Goal: Find specific page/section: Find specific page/section

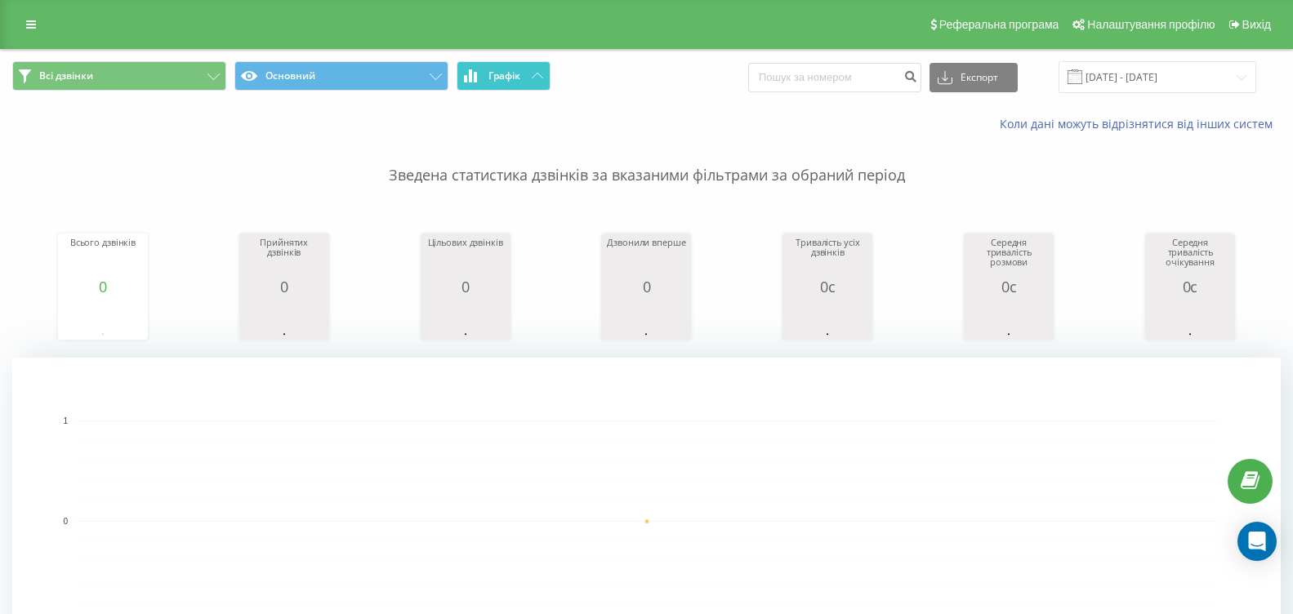
click at [505, 78] on span "Графік" at bounding box center [504, 75] width 32 height 11
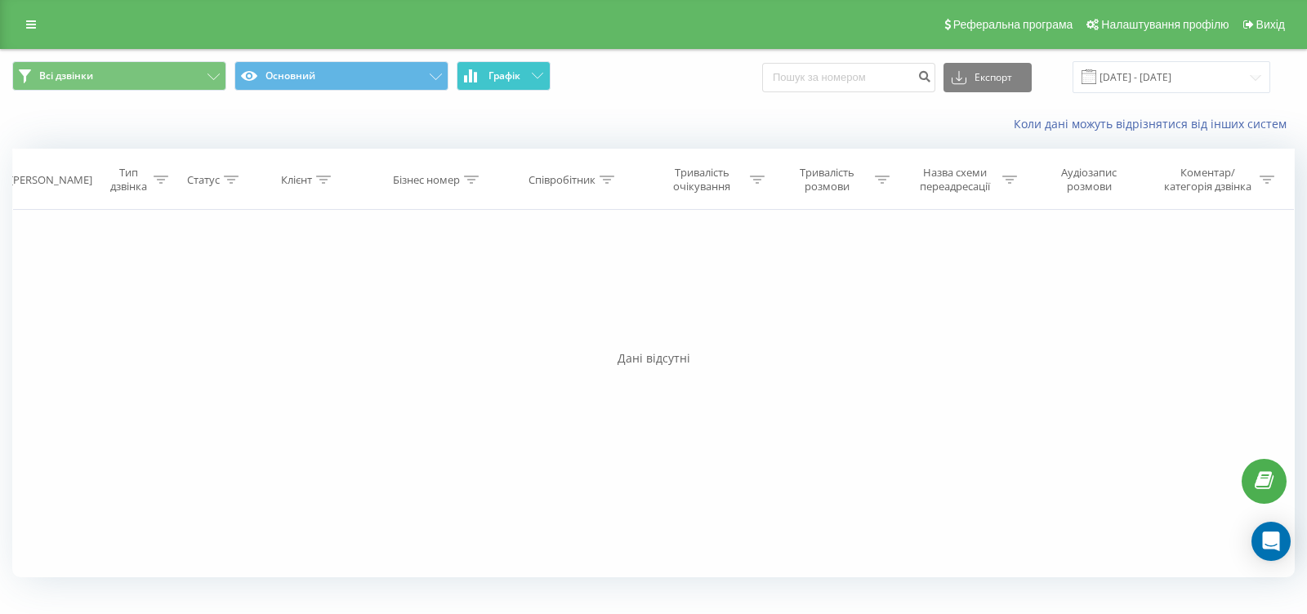
click at [505, 78] on span "Графік" at bounding box center [504, 75] width 32 height 11
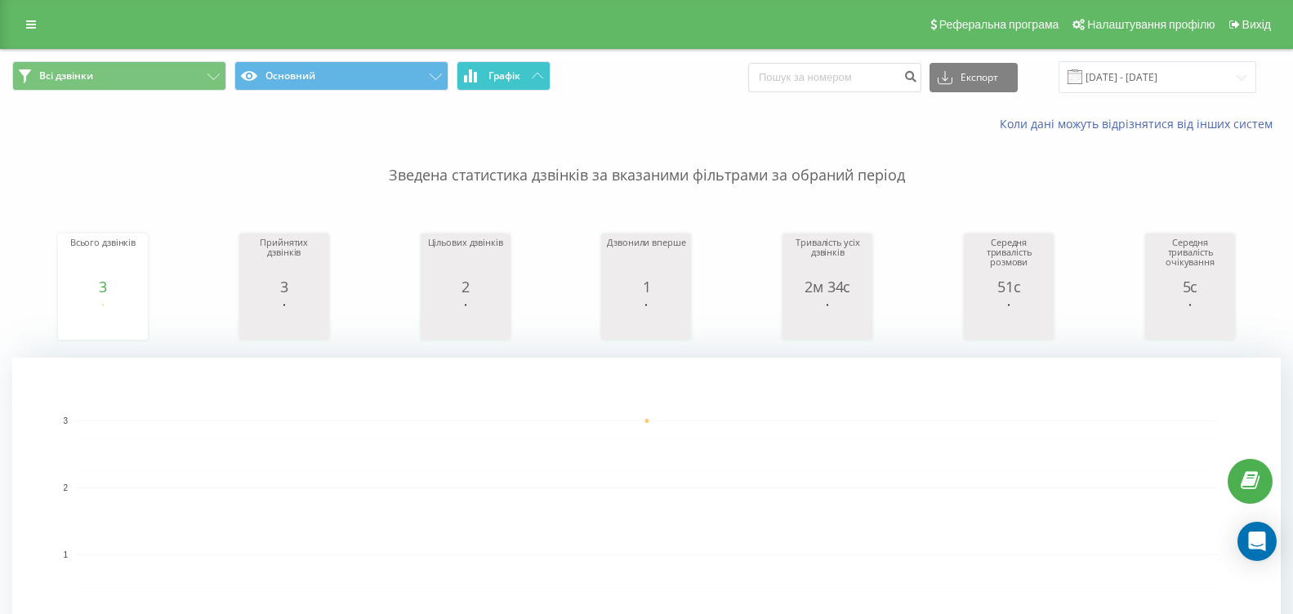
click at [518, 74] on span "Графік" at bounding box center [504, 75] width 32 height 11
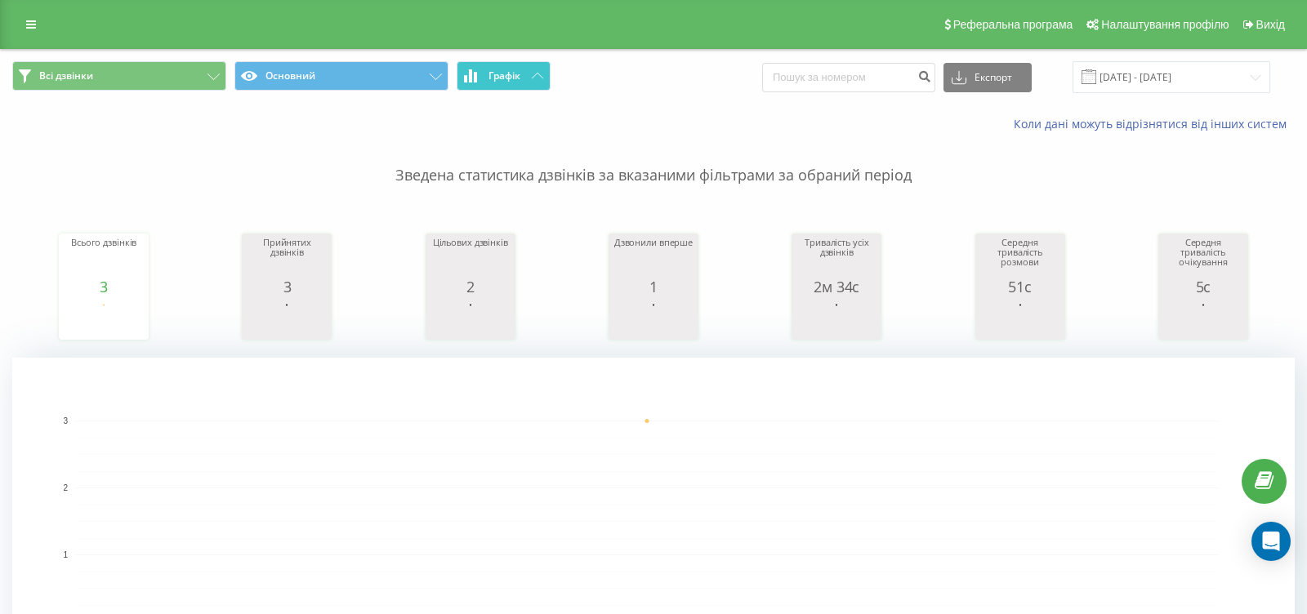
click at [523, 68] on button "Графік" at bounding box center [504, 75] width 94 height 29
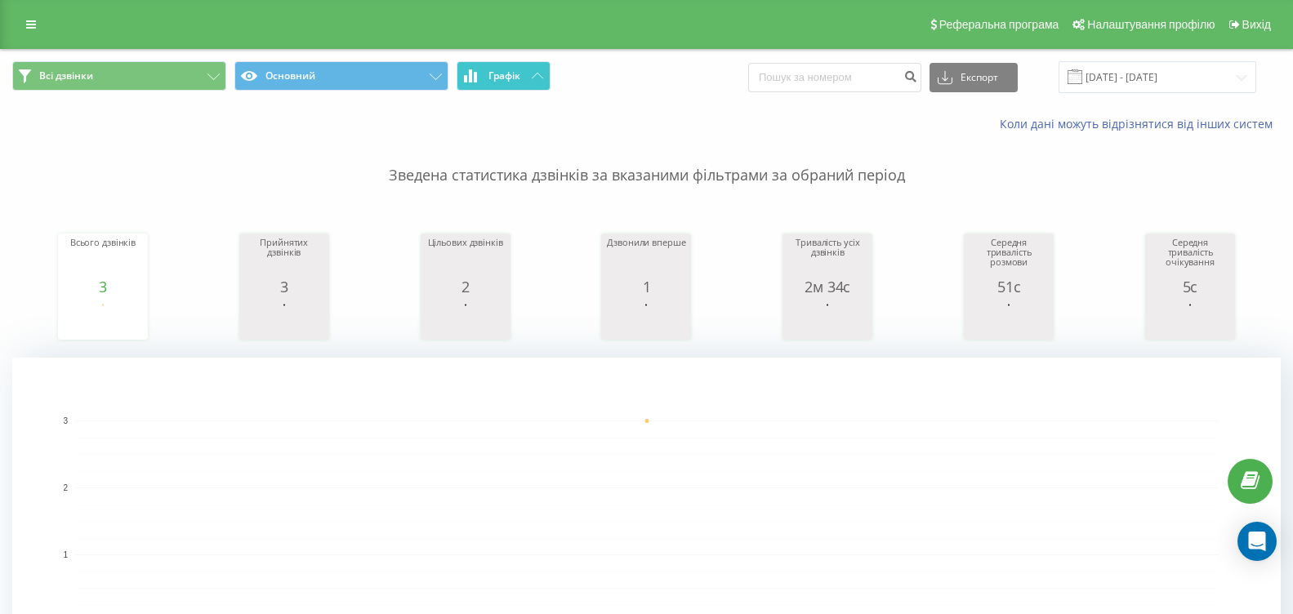
click at [525, 76] on button "Графік" at bounding box center [504, 75] width 94 height 29
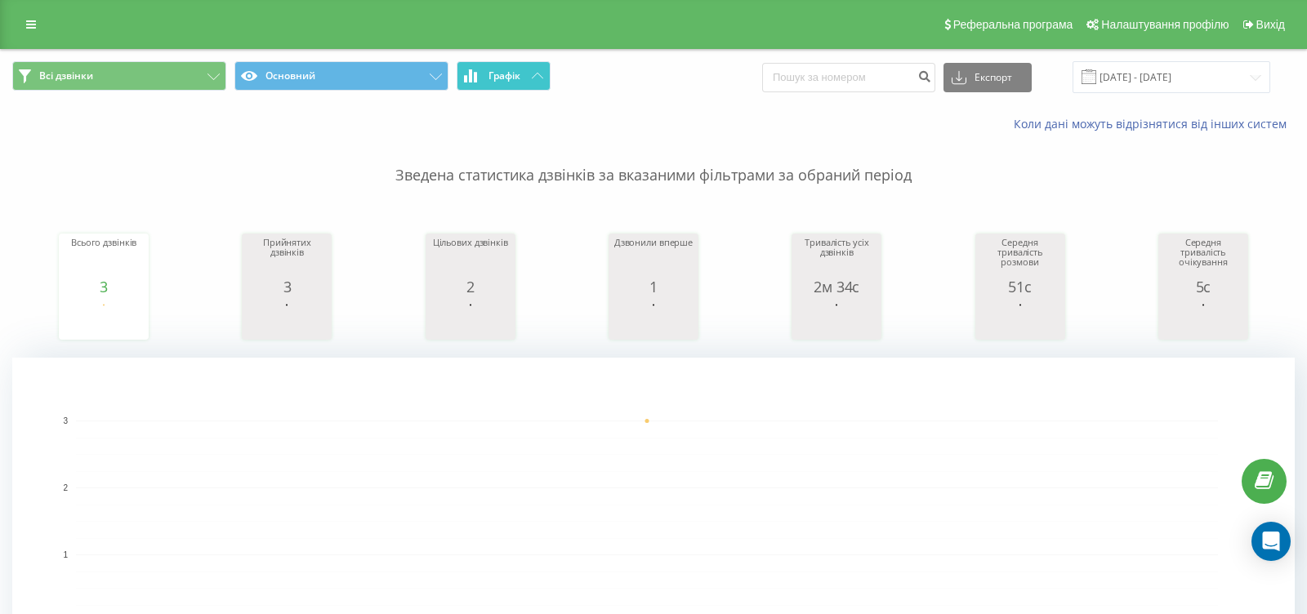
click at [525, 76] on button "Графік" at bounding box center [504, 75] width 94 height 29
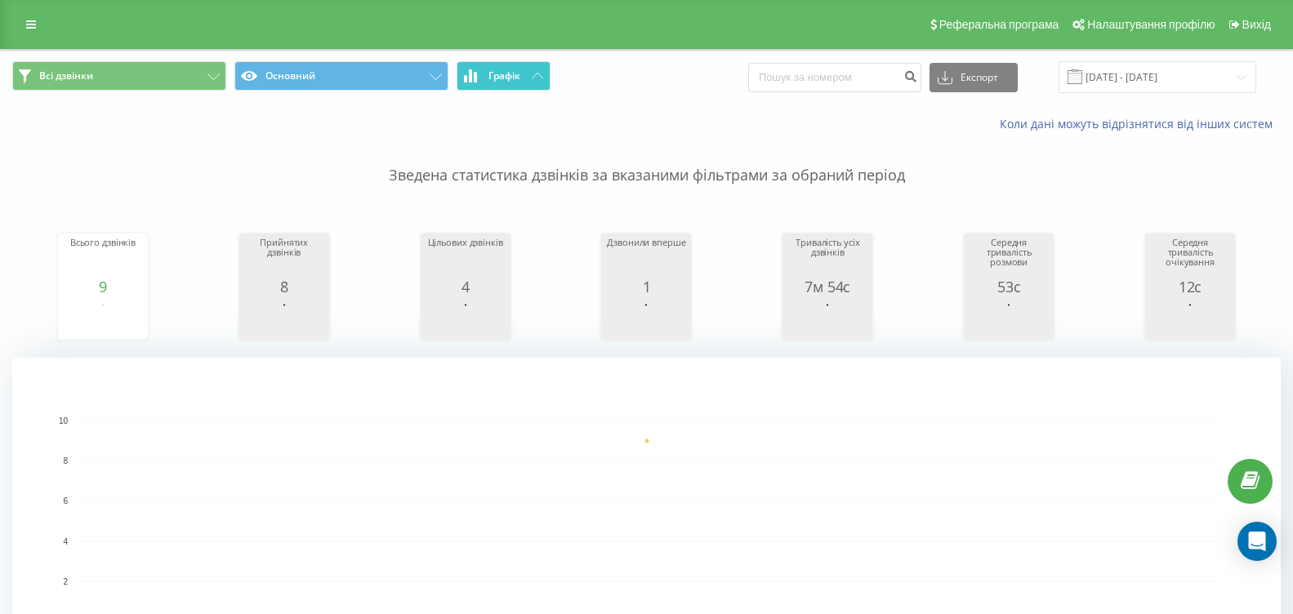
click at [537, 77] on icon at bounding box center [537, 76] width 11 height 6
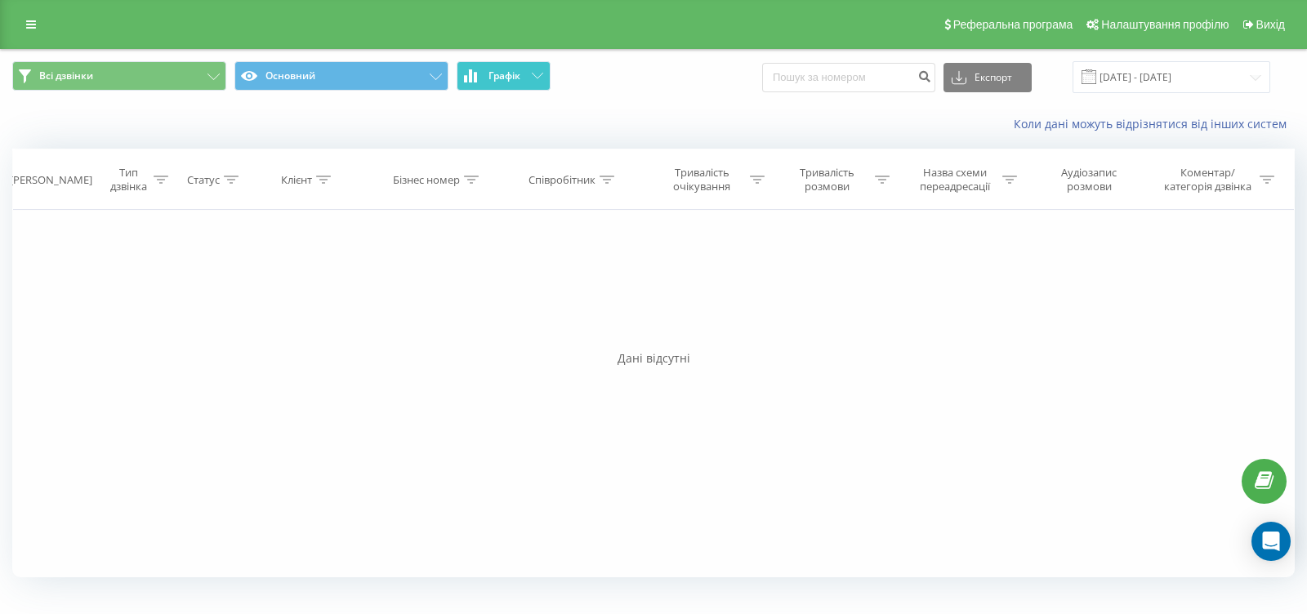
click at [537, 77] on icon at bounding box center [537, 76] width 11 height 6
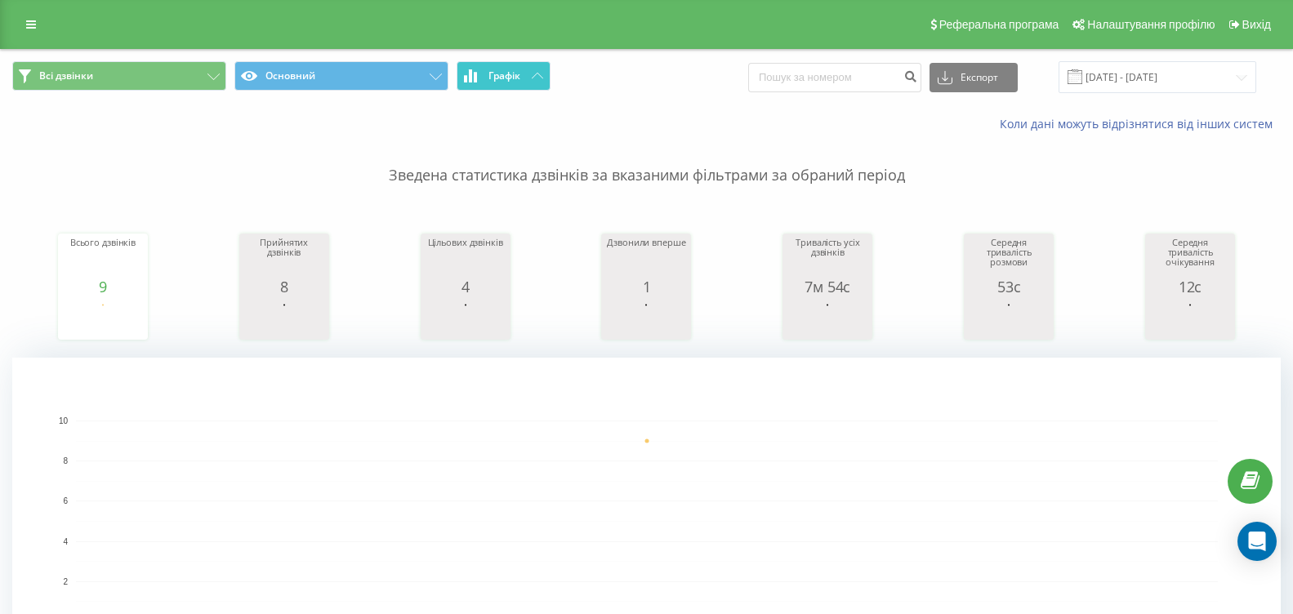
click at [519, 71] on span "Графік" at bounding box center [504, 75] width 32 height 11
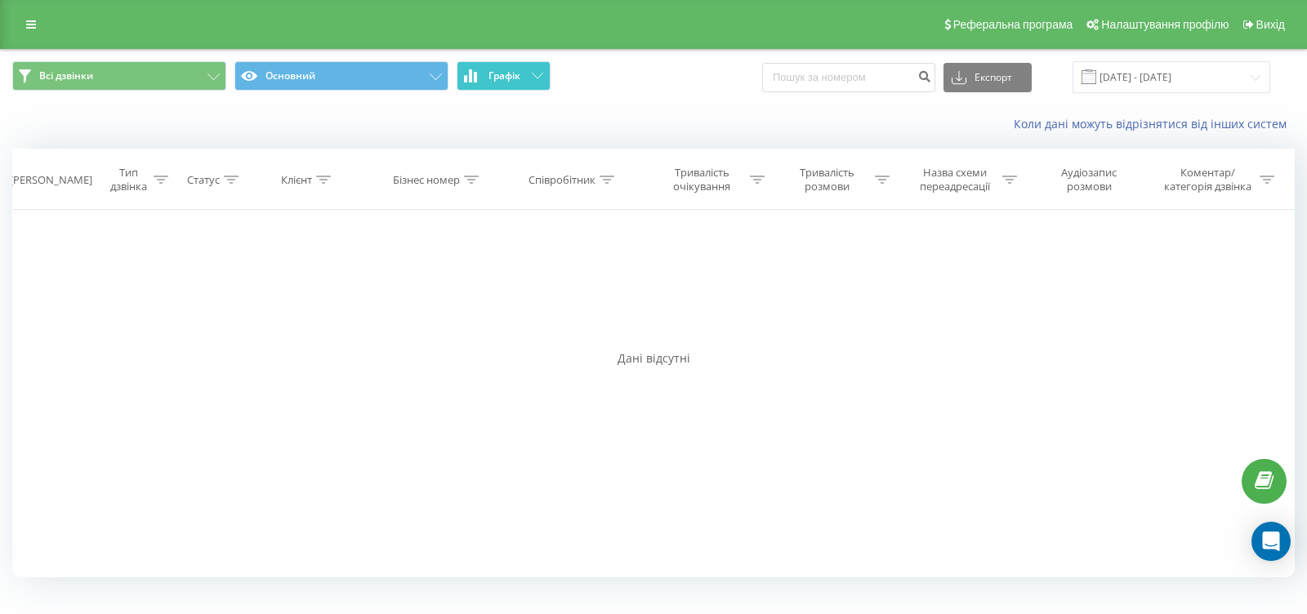
click at [519, 71] on span "Графік" at bounding box center [504, 75] width 32 height 11
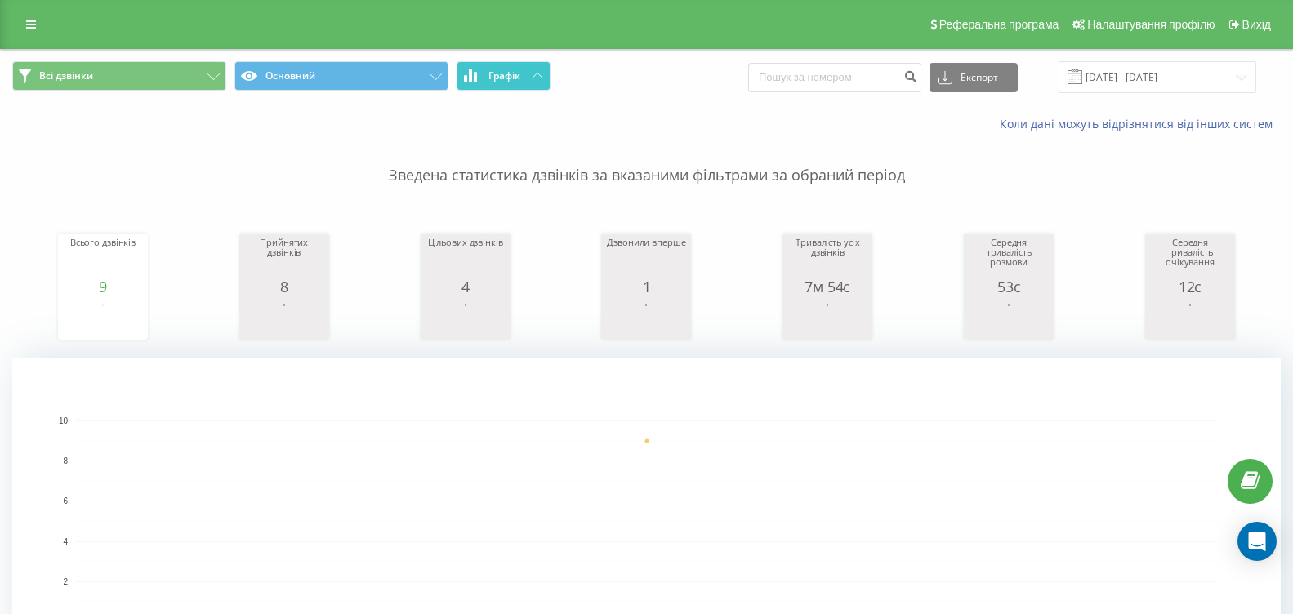
click at [520, 79] on span "Графік" at bounding box center [504, 75] width 32 height 11
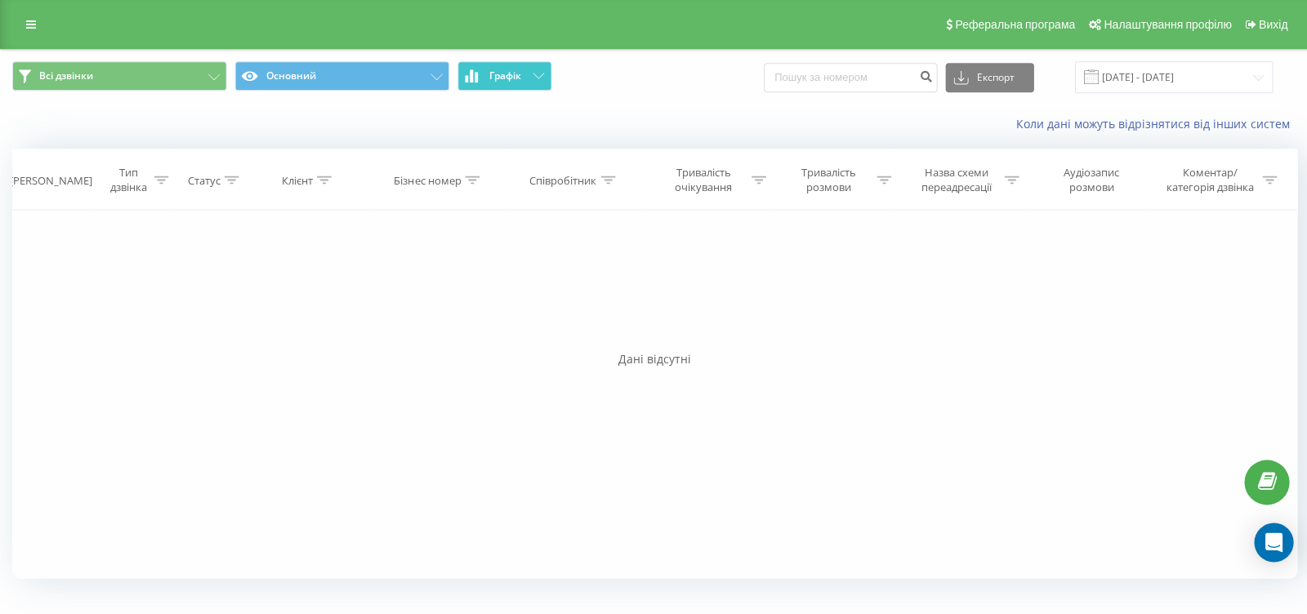
click at [520, 79] on span "Графік" at bounding box center [504, 75] width 32 height 11
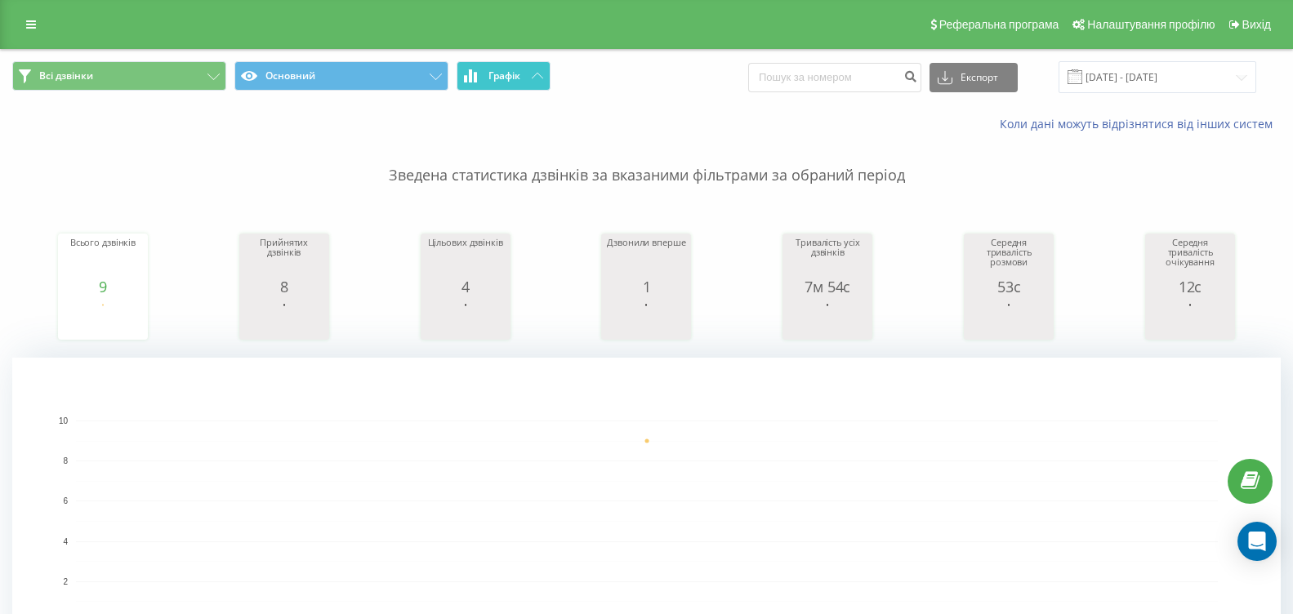
click at [516, 68] on button "Графік" at bounding box center [504, 75] width 94 height 29
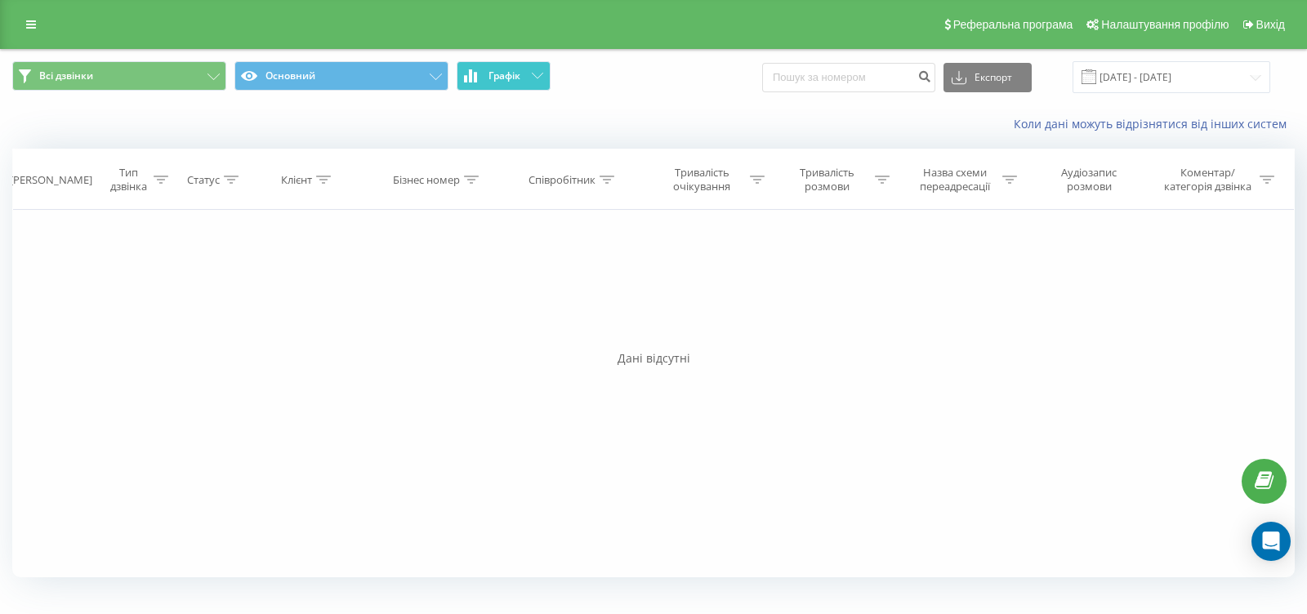
click at [516, 68] on button "Графік" at bounding box center [504, 75] width 94 height 29
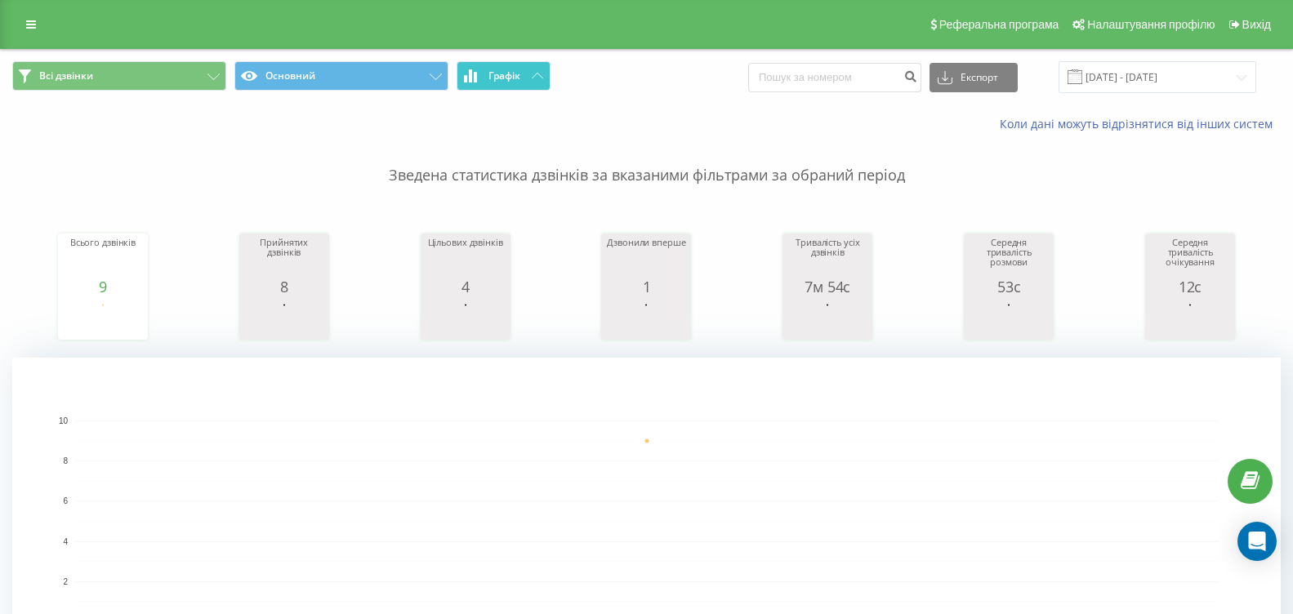
click at [532, 69] on button "Графік" at bounding box center [504, 75] width 94 height 29
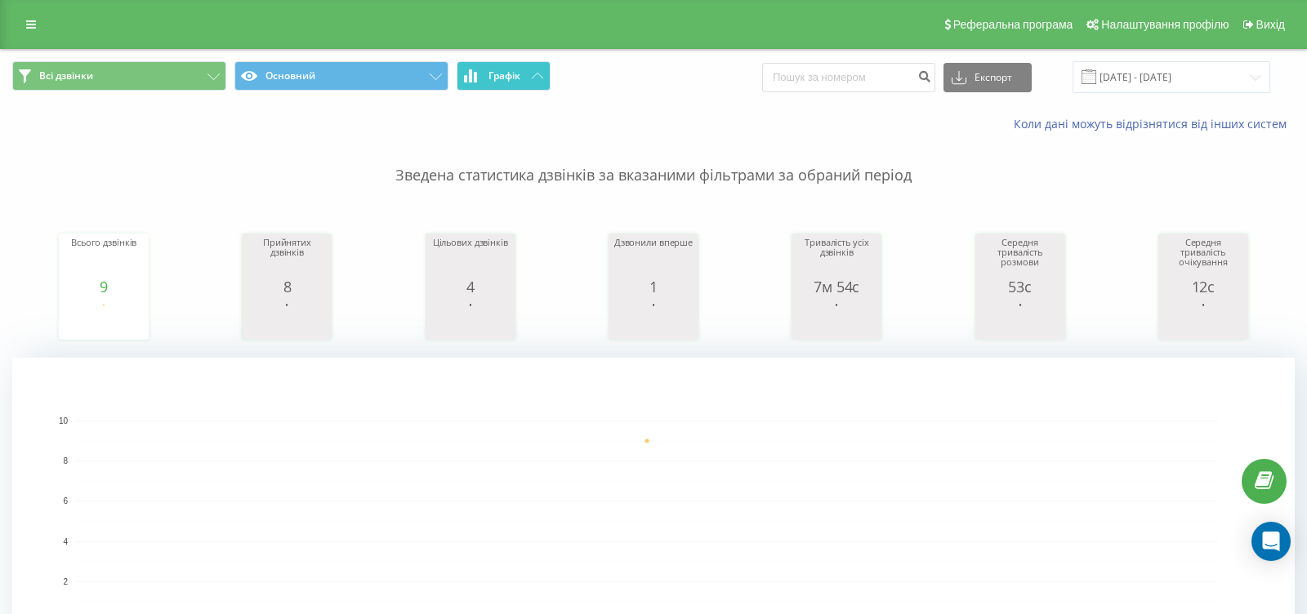
click at [532, 69] on button "Графік" at bounding box center [504, 75] width 94 height 29
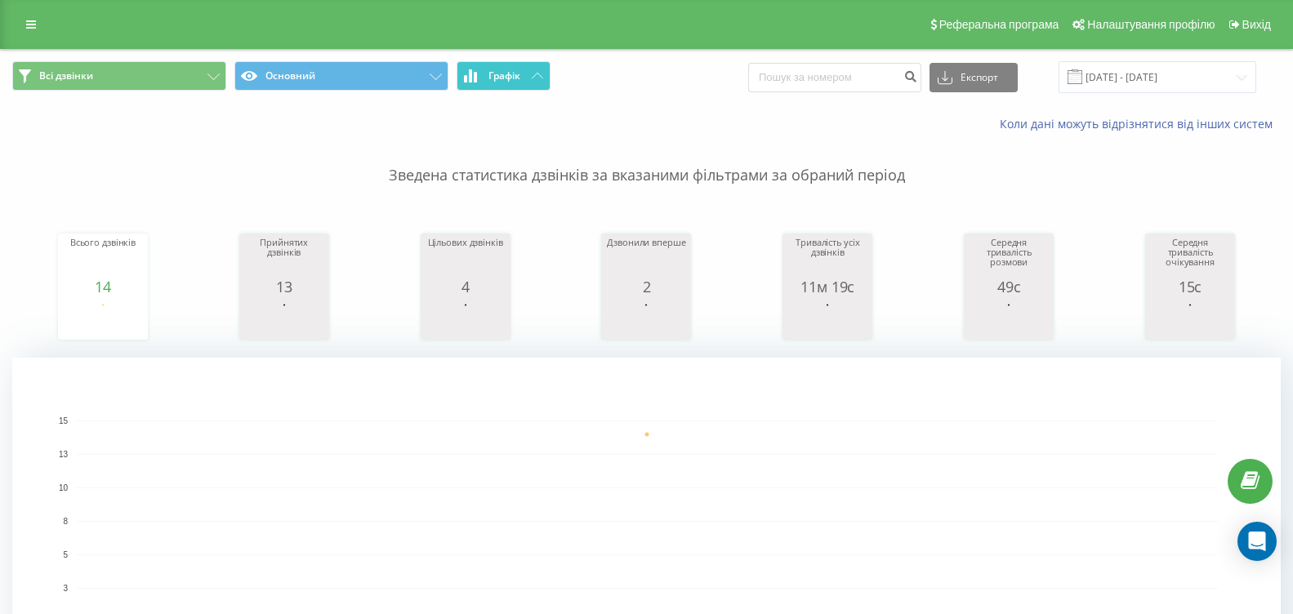
click at [524, 66] on button "Графік" at bounding box center [504, 75] width 94 height 29
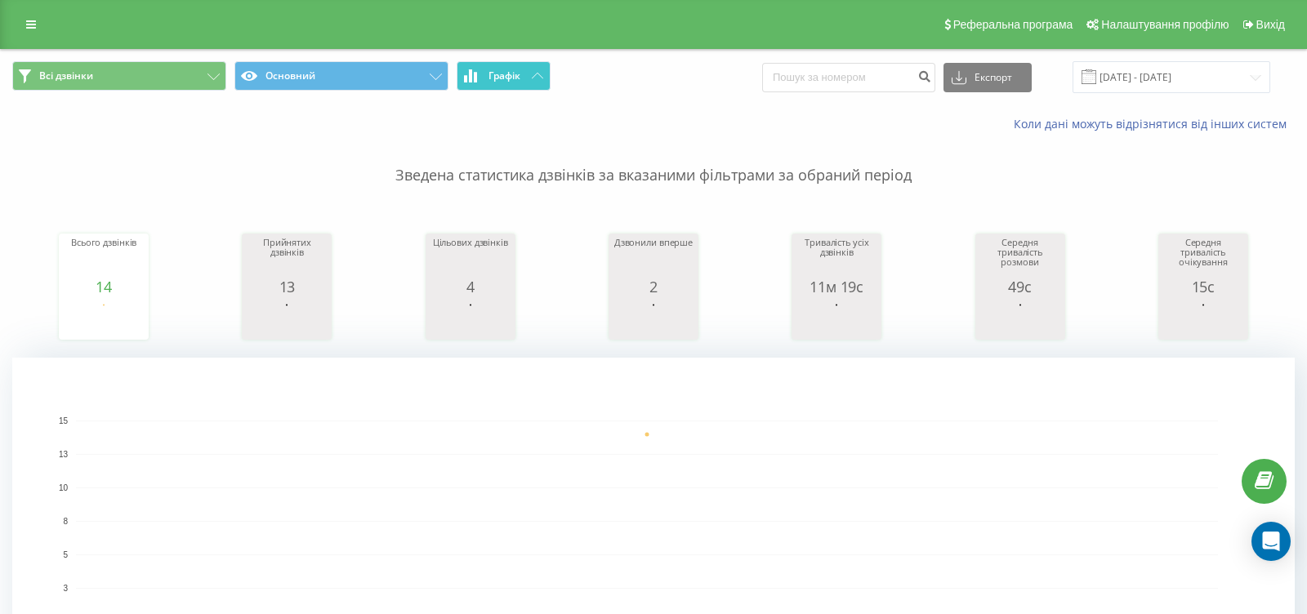
click at [524, 66] on button "Графік" at bounding box center [504, 75] width 94 height 29
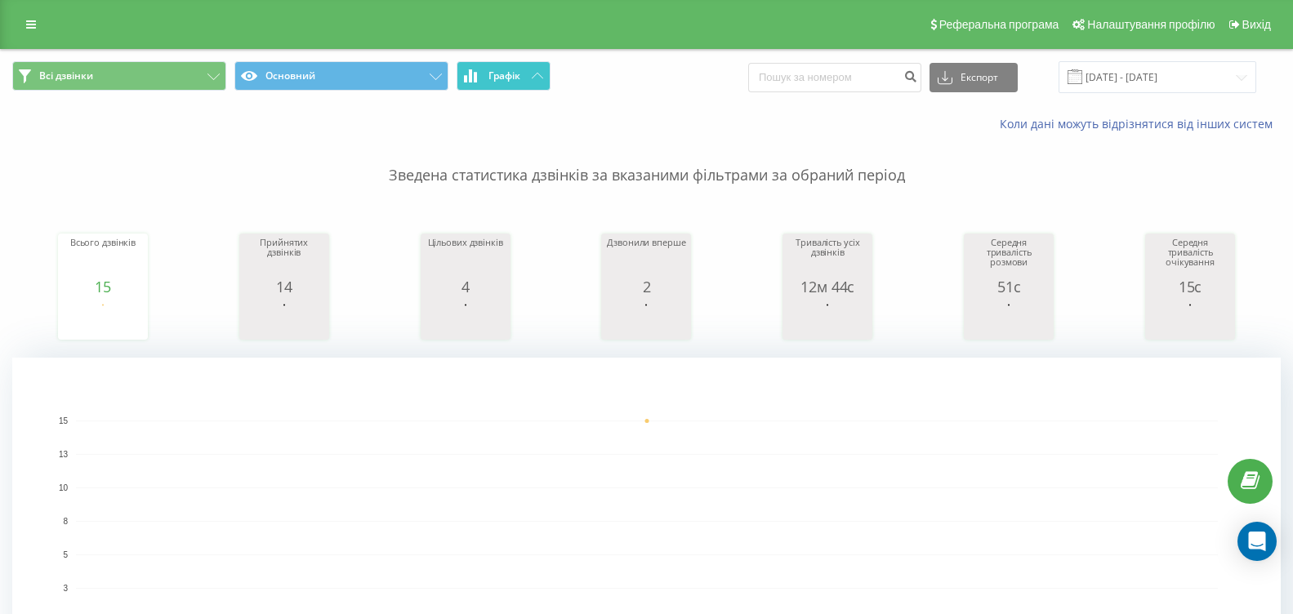
click at [520, 68] on button "Графік" at bounding box center [504, 75] width 94 height 29
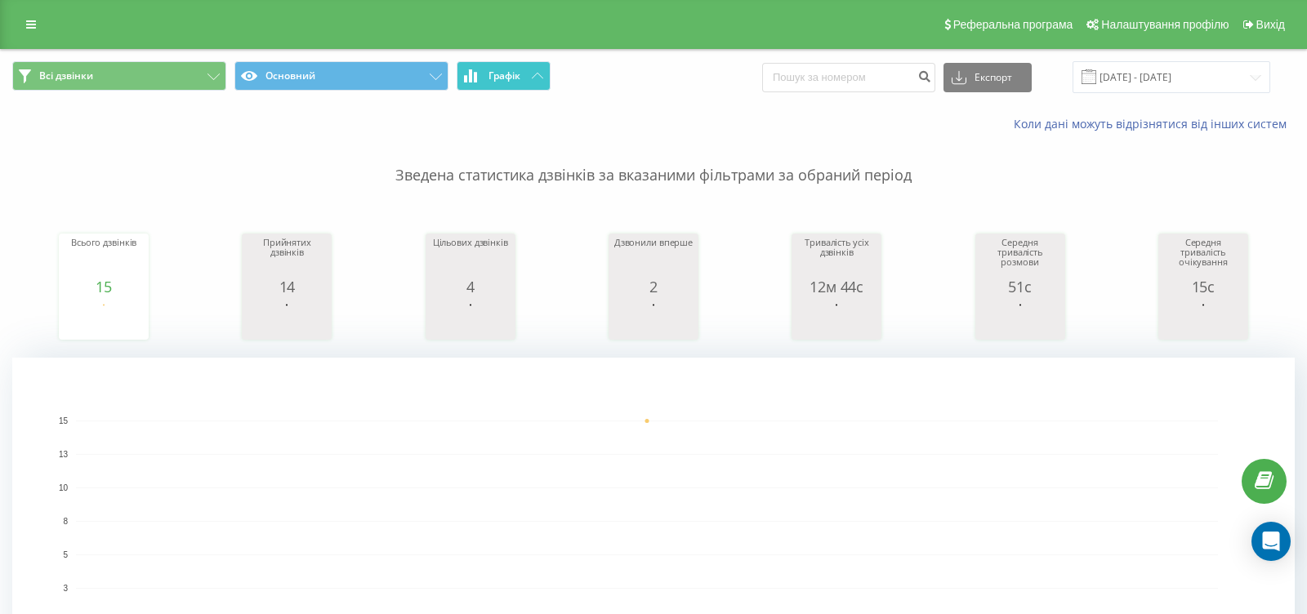
click at [521, 68] on button "Графік" at bounding box center [504, 75] width 94 height 29
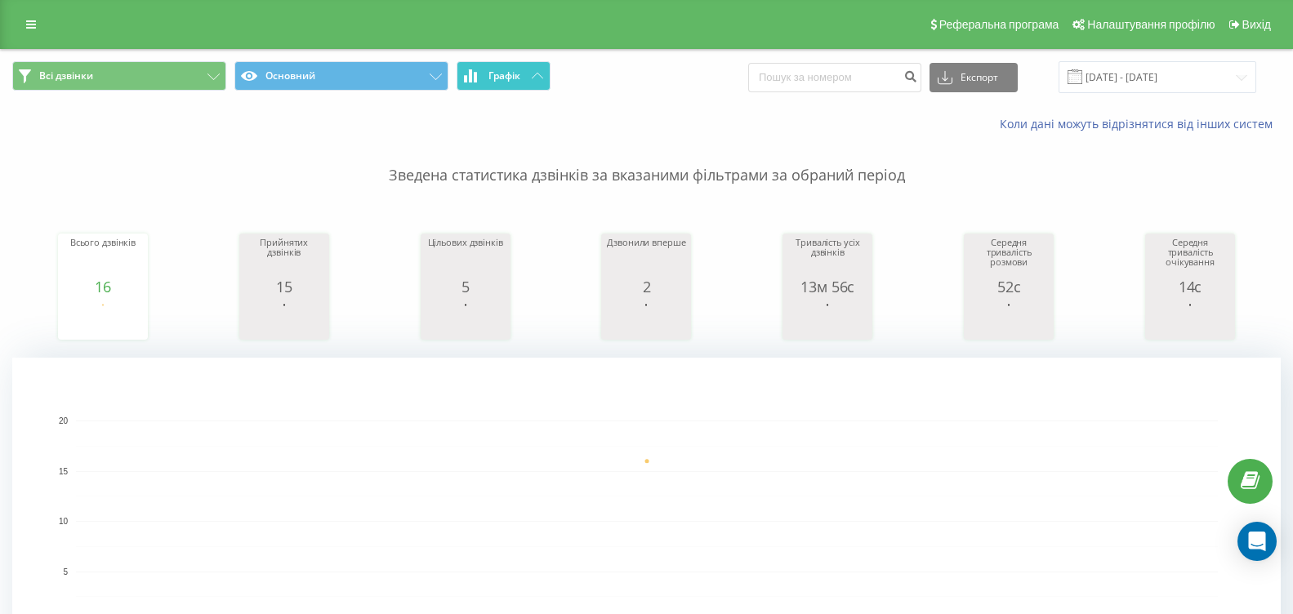
click at [535, 73] on icon at bounding box center [537, 76] width 11 height 6
click at [497, 83] on button "Графік" at bounding box center [504, 75] width 94 height 29
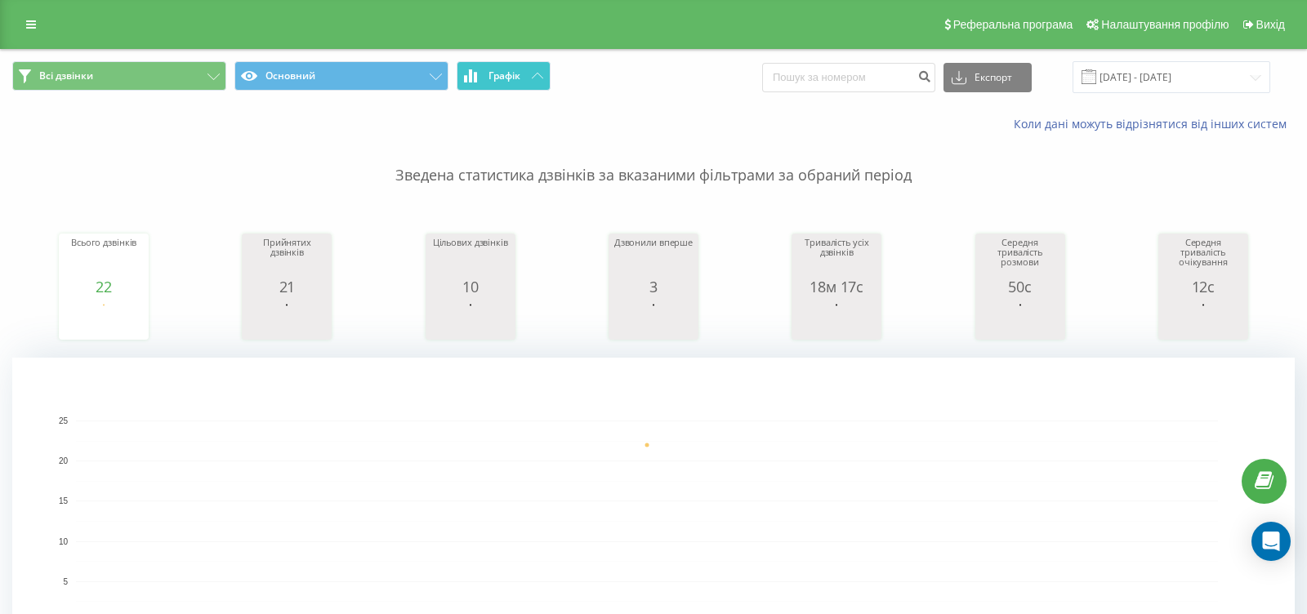
click at [497, 78] on span "Графік" at bounding box center [504, 75] width 32 height 11
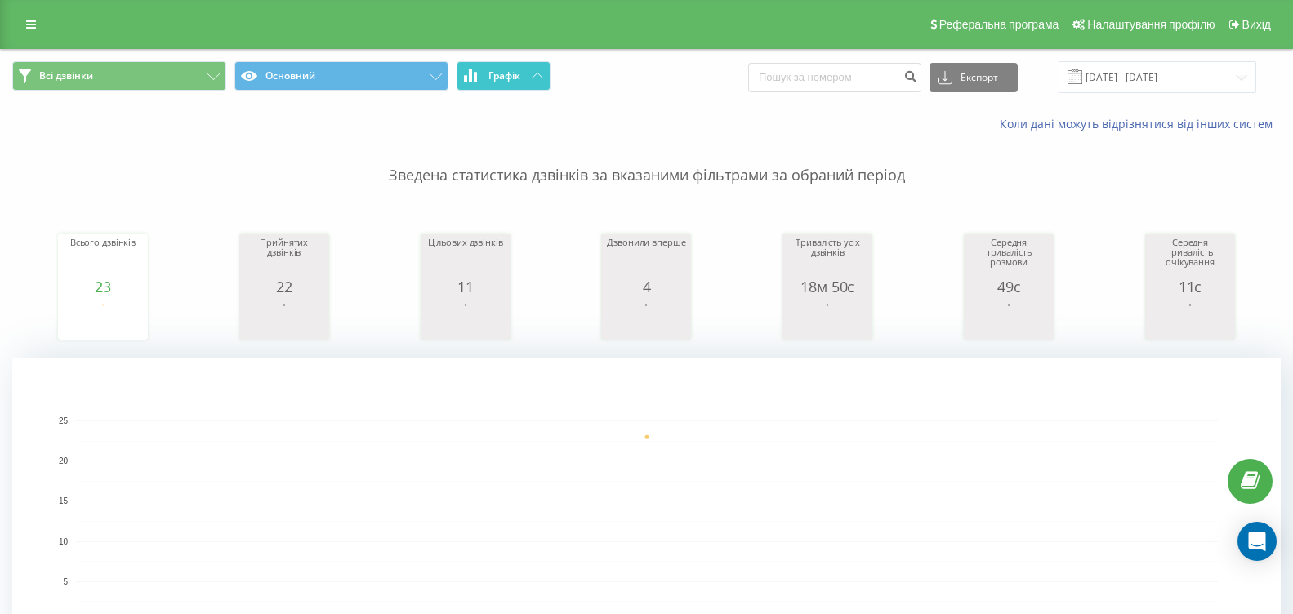
click at [517, 78] on span "Графік" at bounding box center [504, 75] width 32 height 11
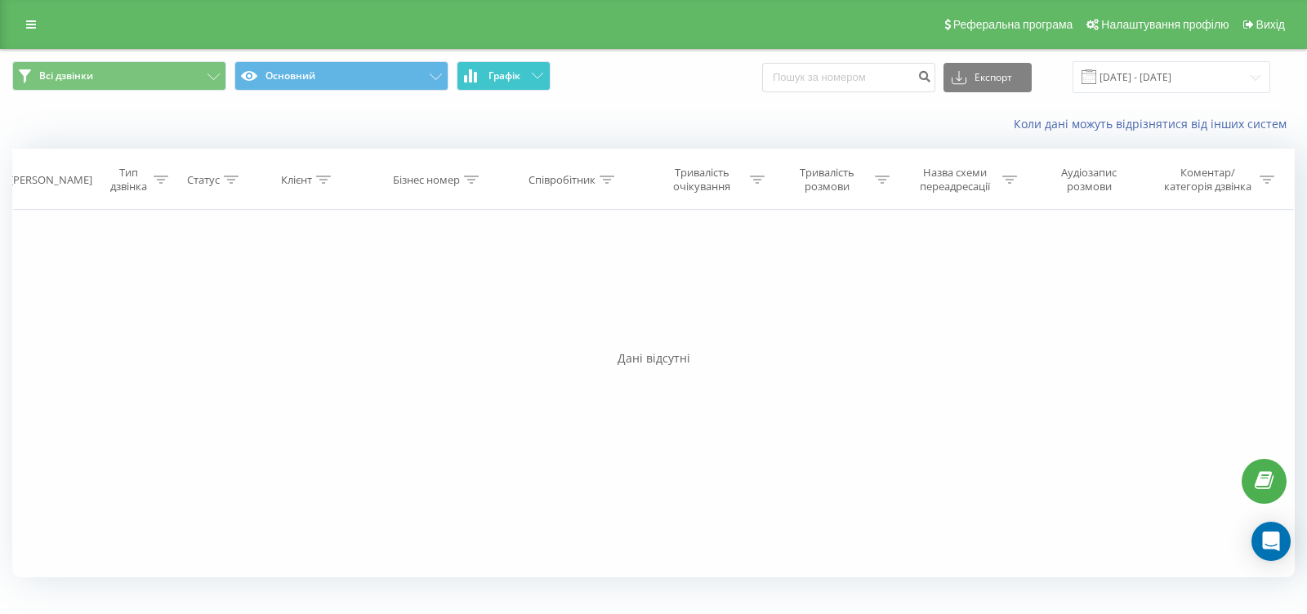
click at [517, 78] on span "Графік" at bounding box center [504, 75] width 32 height 11
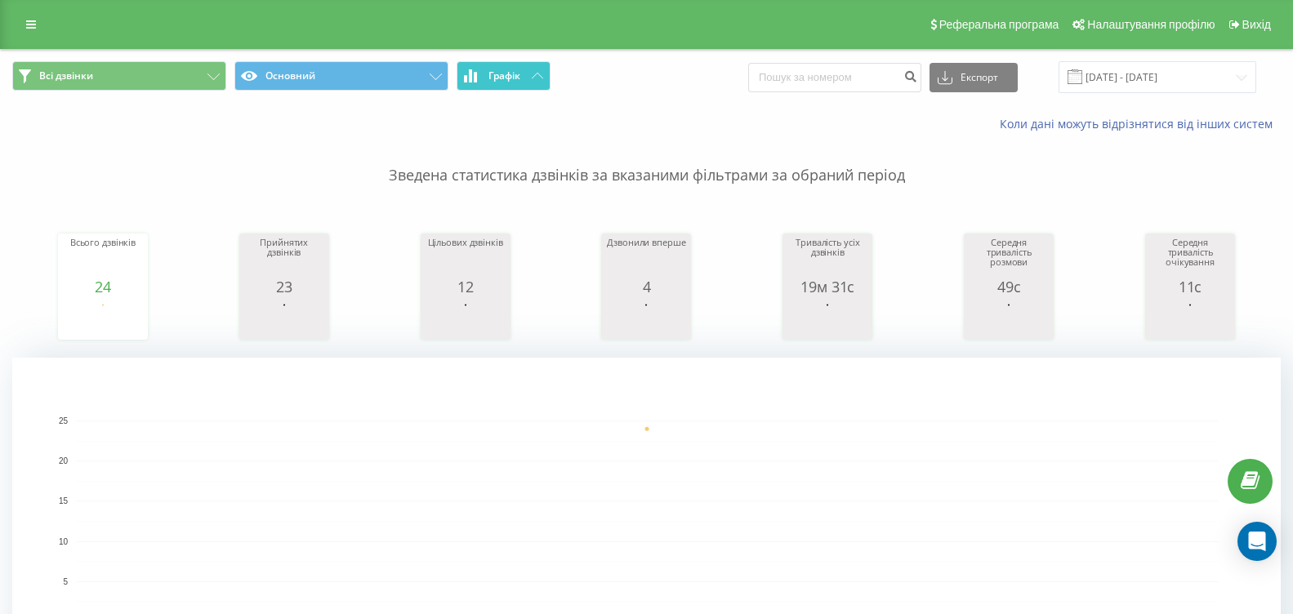
click at [530, 72] on button "Графік" at bounding box center [504, 75] width 94 height 29
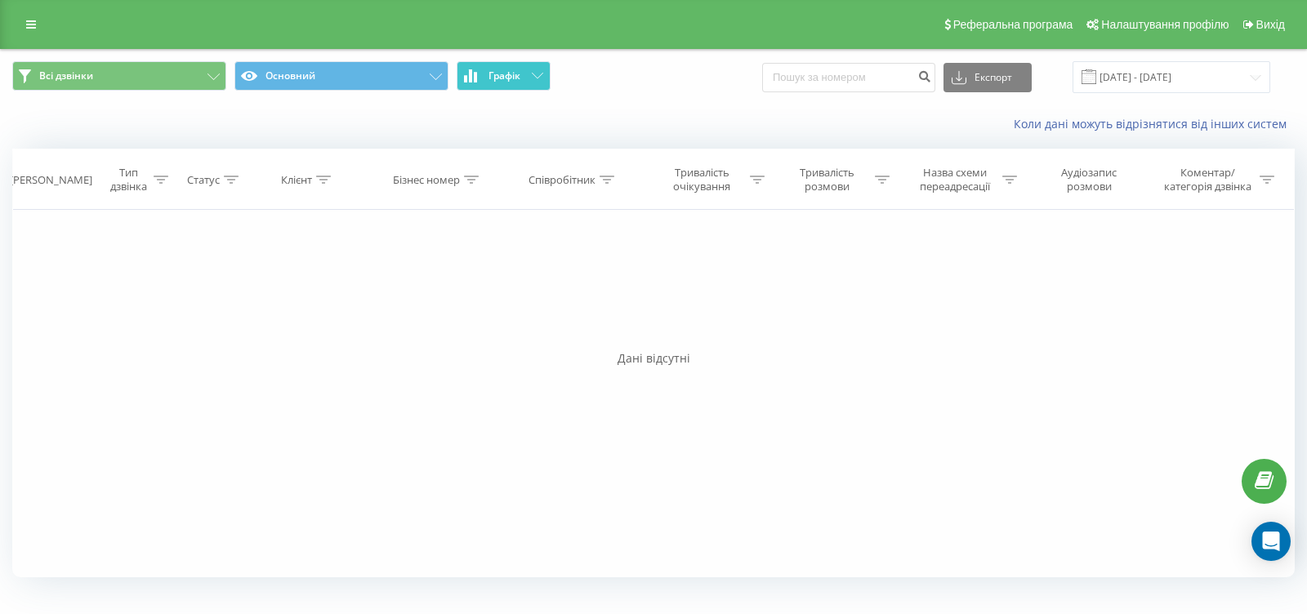
click at [530, 72] on button "Графік" at bounding box center [504, 75] width 94 height 29
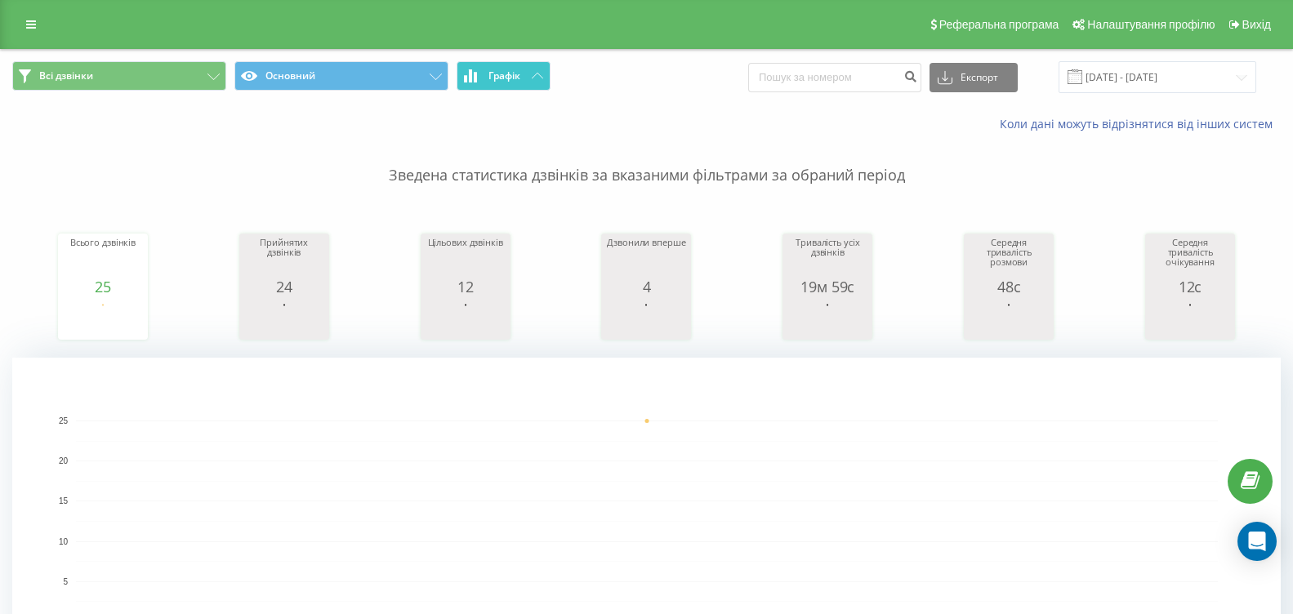
click at [513, 80] on span "Графік" at bounding box center [504, 75] width 32 height 11
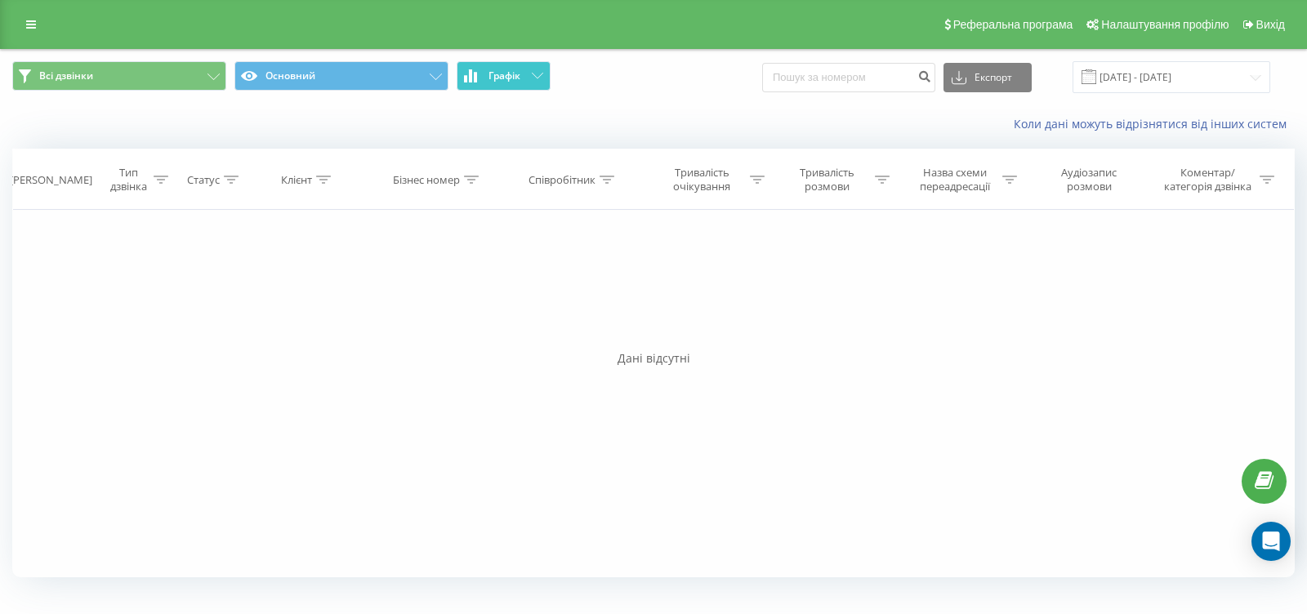
click at [513, 80] on span "Графік" at bounding box center [504, 75] width 32 height 11
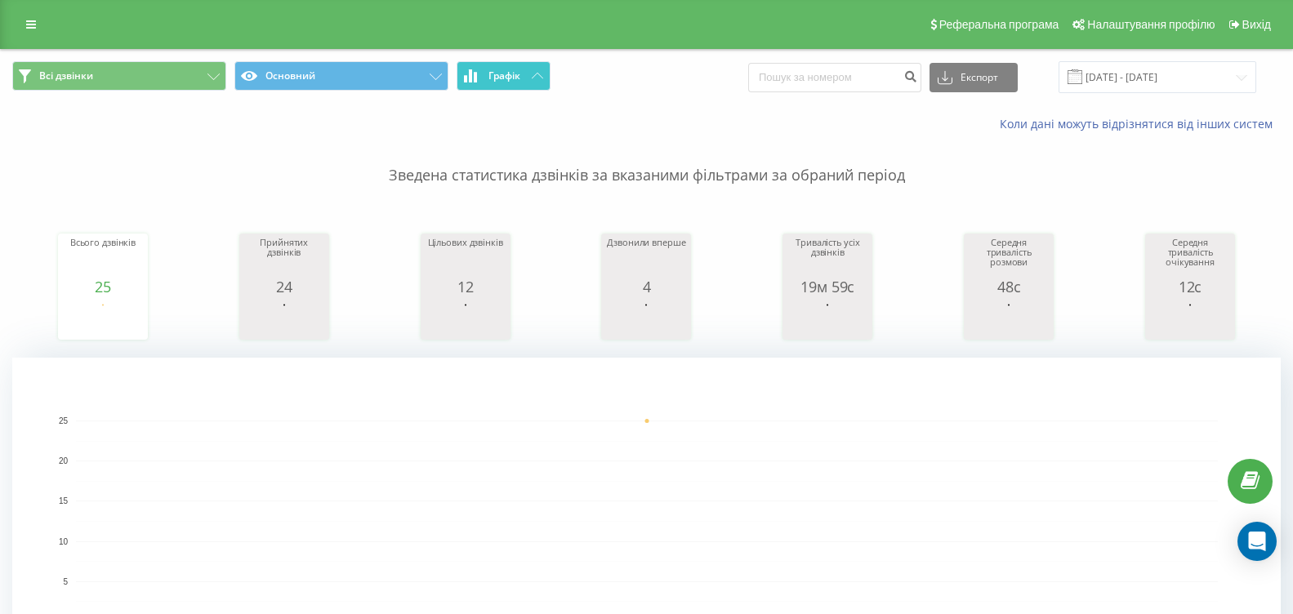
click at [528, 79] on button "Графік" at bounding box center [504, 75] width 94 height 29
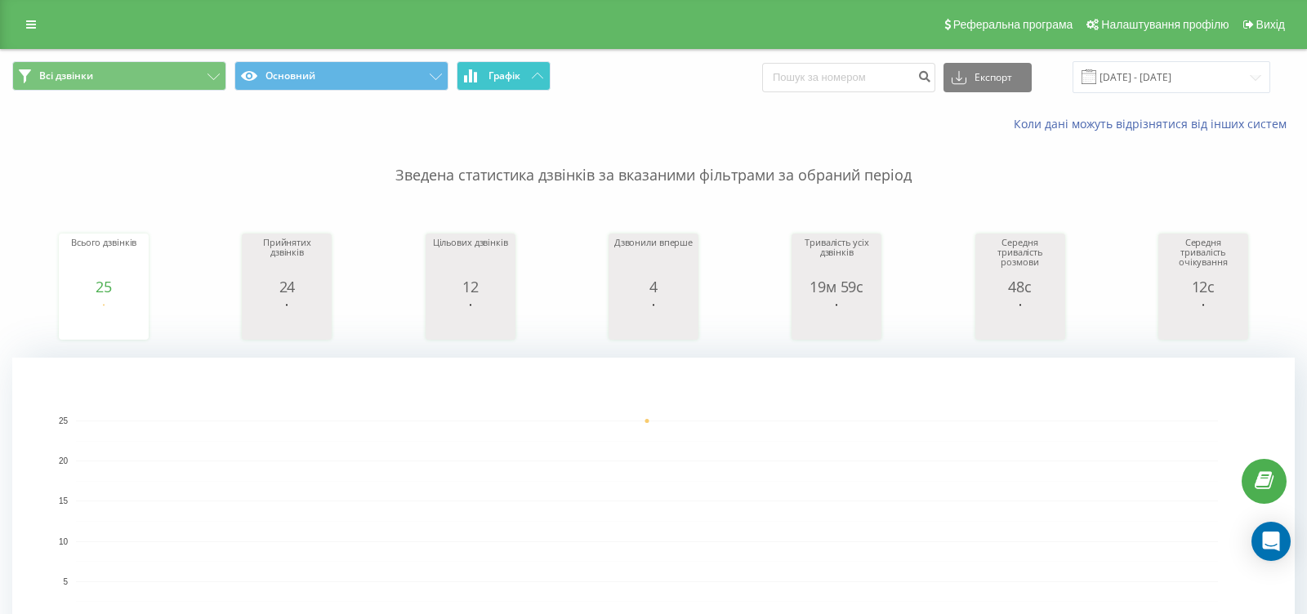
click at [528, 79] on button "Графік" at bounding box center [504, 75] width 94 height 29
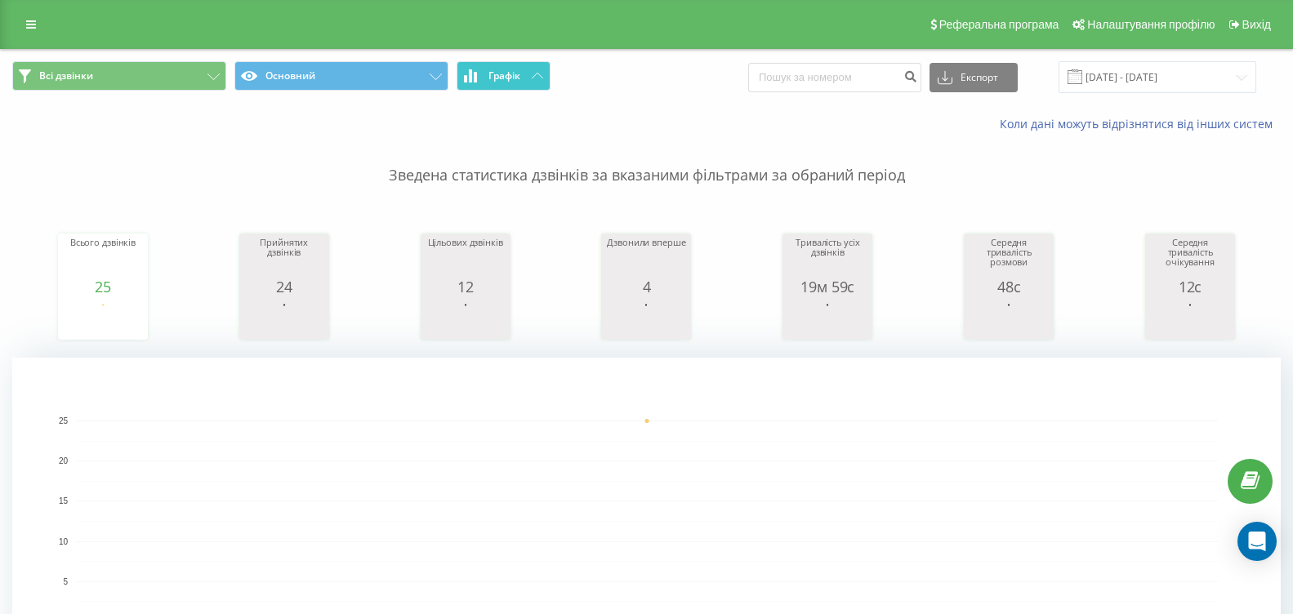
click at [505, 78] on span "Графік" at bounding box center [504, 75] width 32 height 11
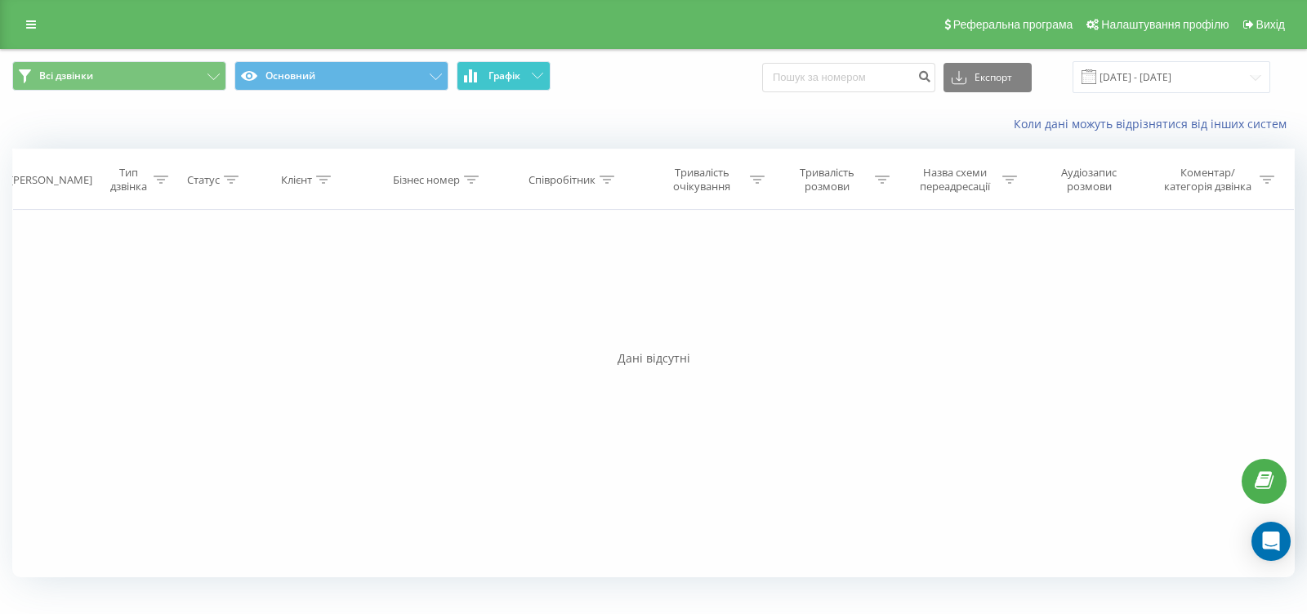
click at [505, 78] on span "Графік" at bounding box center [504, 75] width 32 height 11
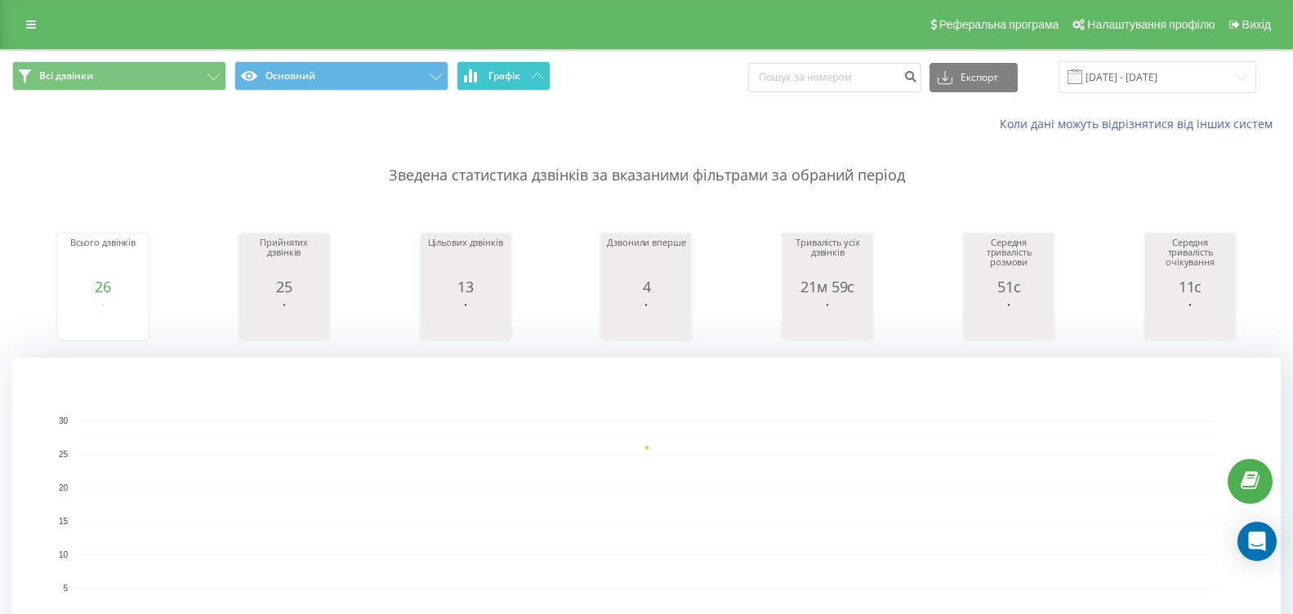
click at [539, 72] on button "Графік" at bounding box center [504, 75] width 94 height 29
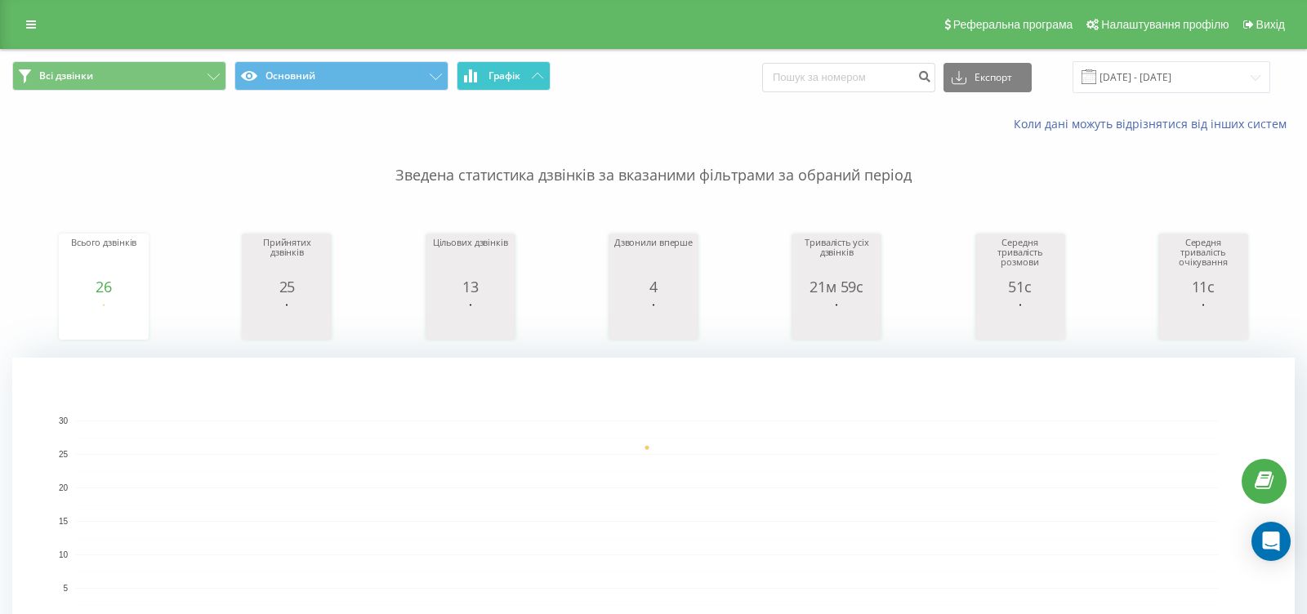
click at [539, 72] on button "Графік" at bounding box center [504, 75] width 94 height 29
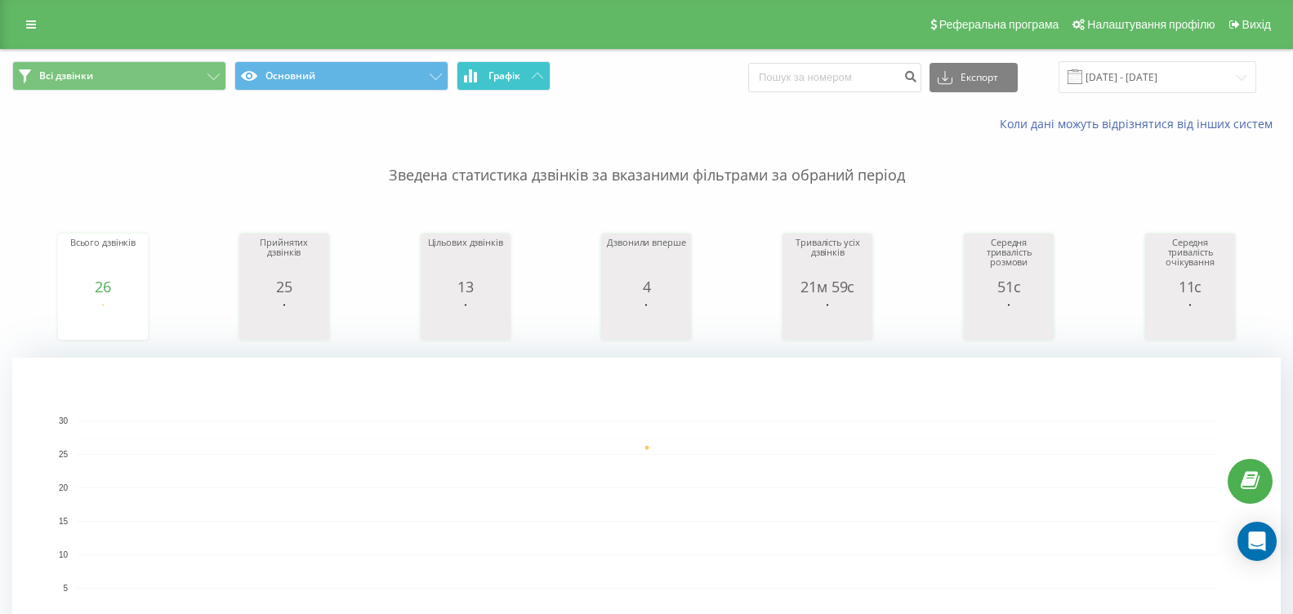
click at [542, 69] on button "Графік" at bounding box center [504, 75] width 94 height 29
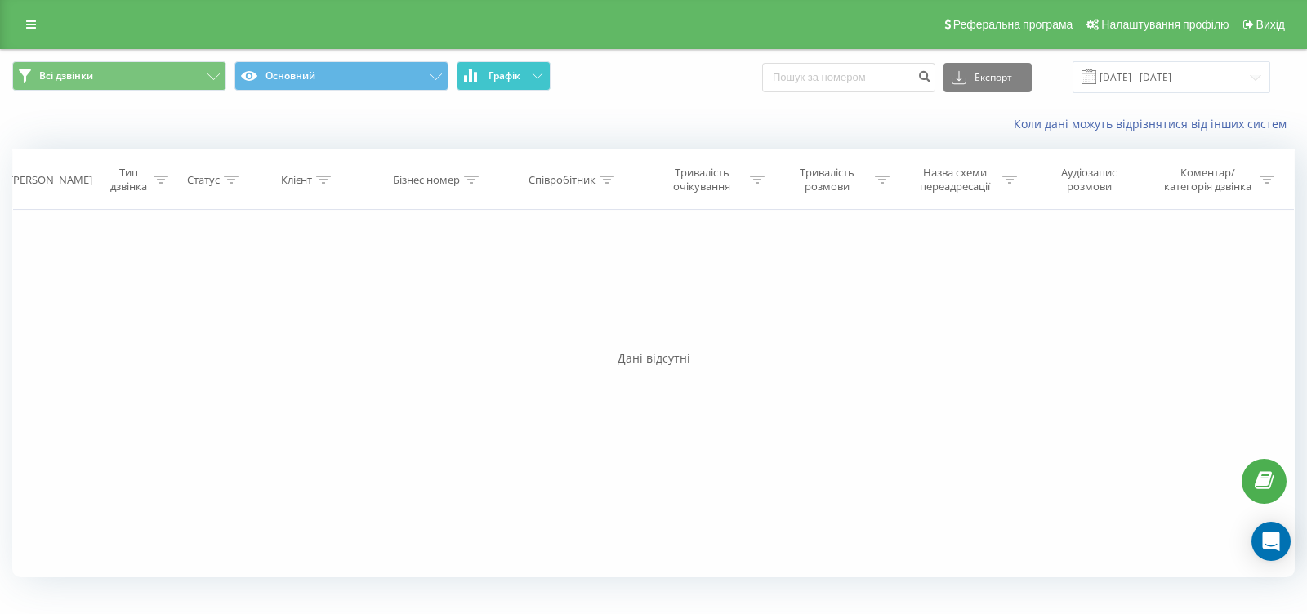
click at [542, 69] on button "Графік" at bounding box center [504, 75] width 94 height 29
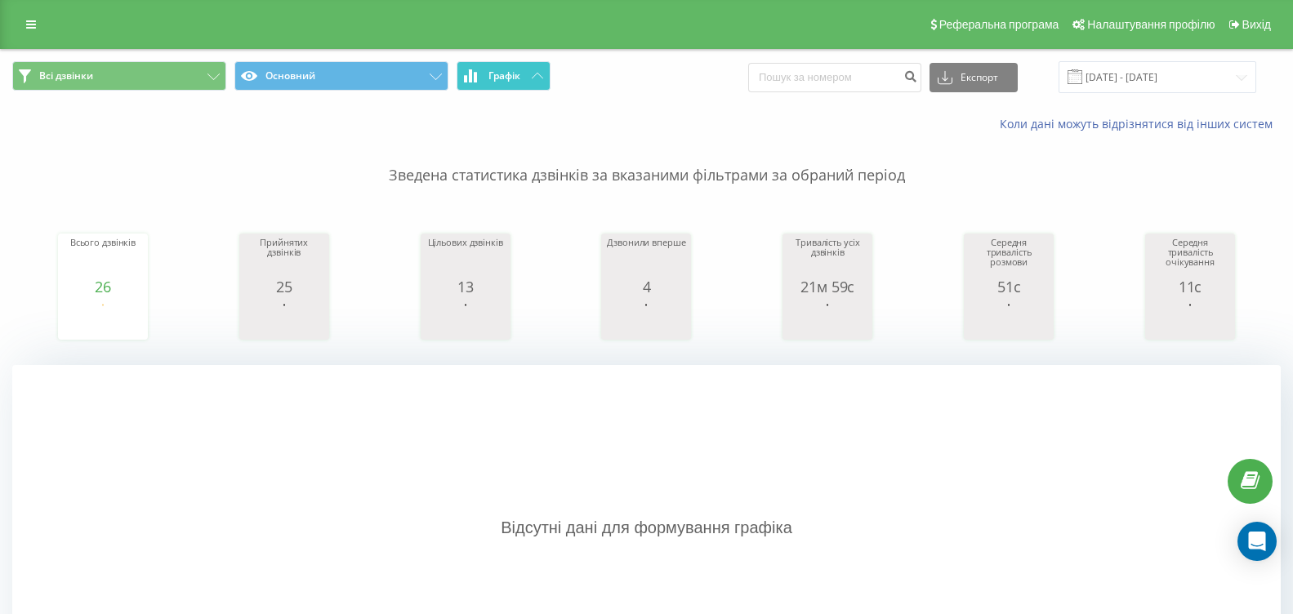
click at [516, 78] on span "Графік" at bounding box center [504, 75] width 32 height 11
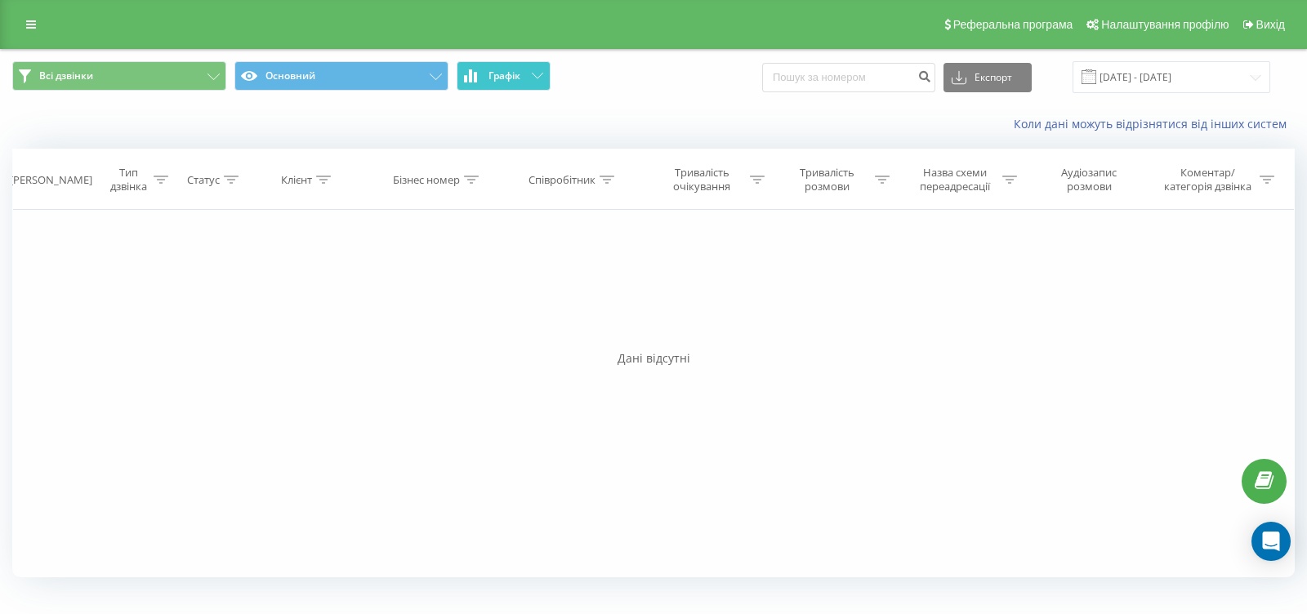
click at [516, 78] on span "Графік" at bounding box center [504, 75] width 32 height 11
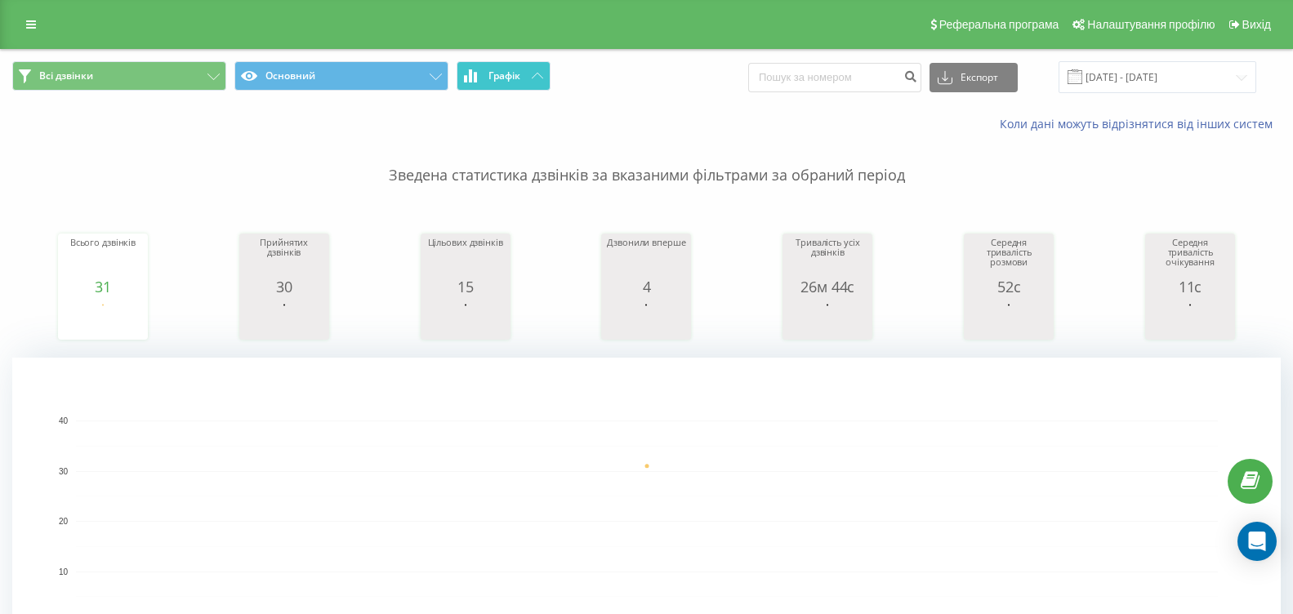
click at [530, 83] on button "Графік" at bounding box center [504, 75] width 94 height 29
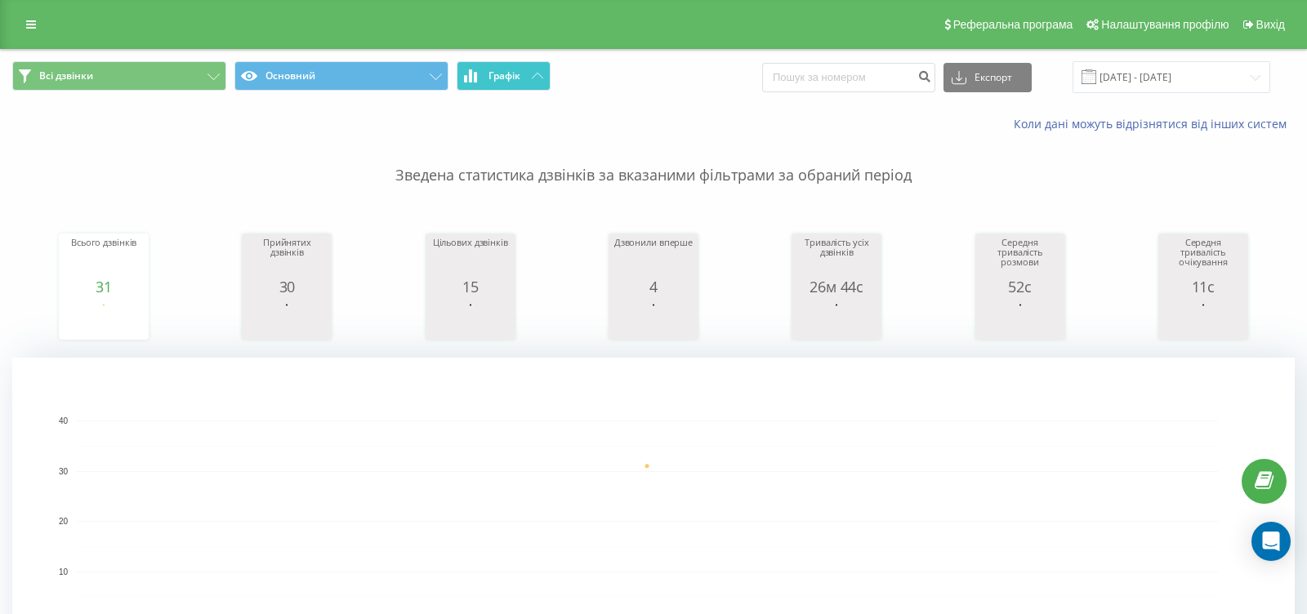
click at [530, 83] on button "Графік" at bounding box center [504, 75] width 94 height 29
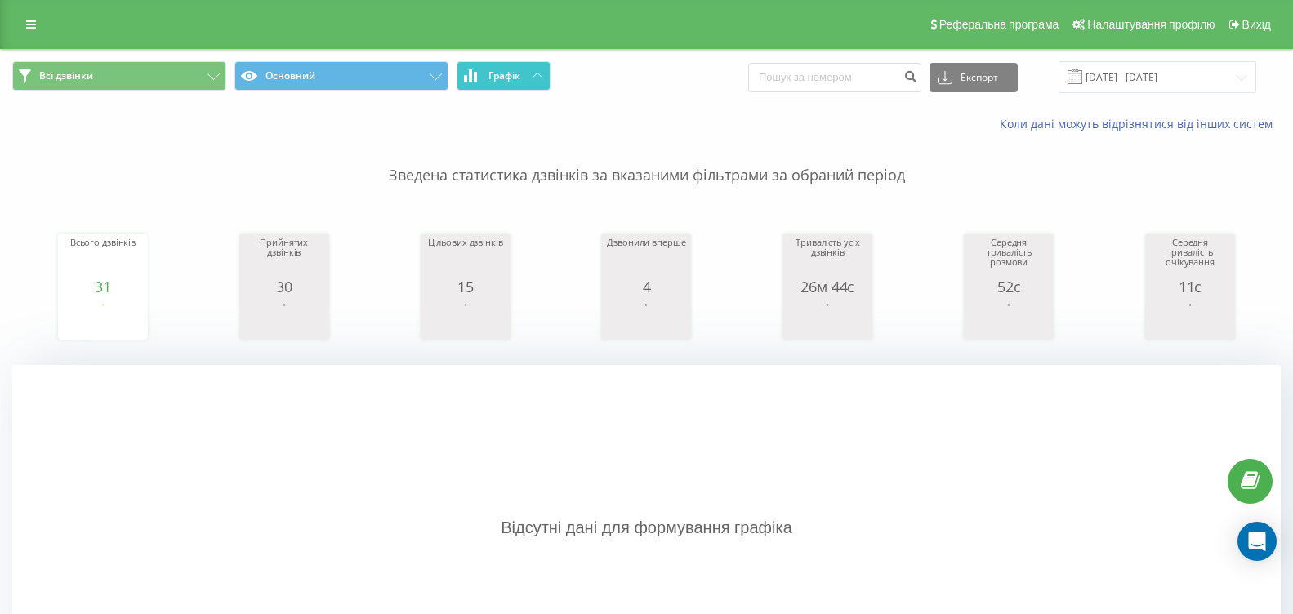
click at [522, 79] on button "Графік" at bounding box center [504, 75] width 94 height 29
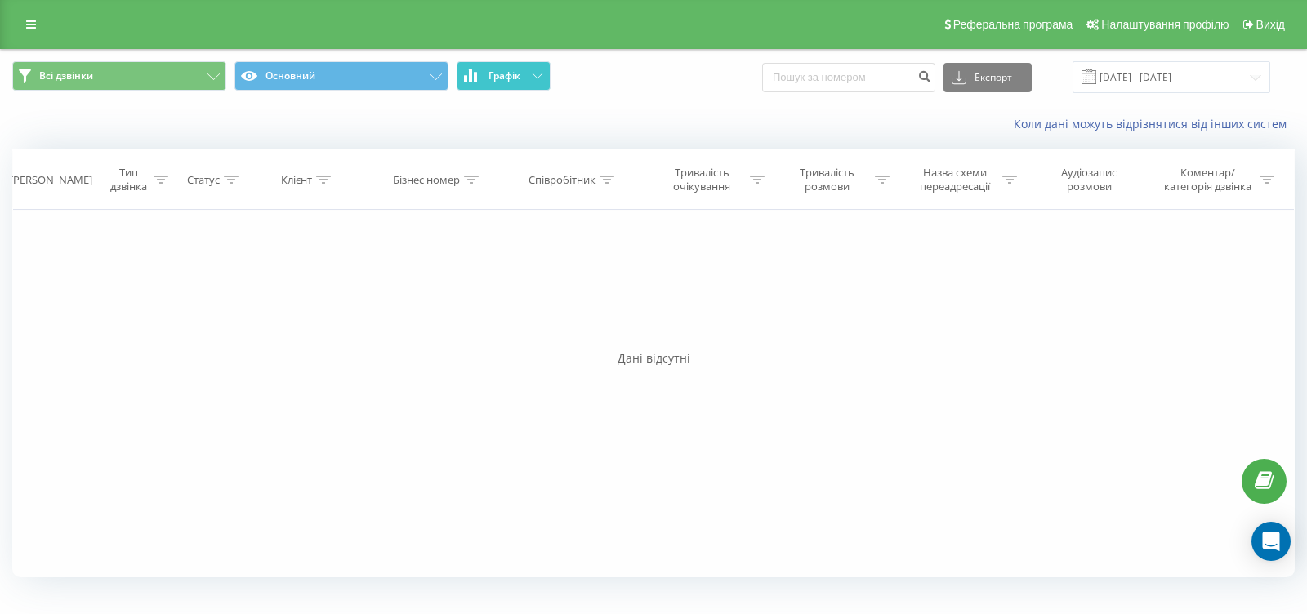
click at [522, 79] on button "Графік" at bounding box center [504, 75] width 94 height 29
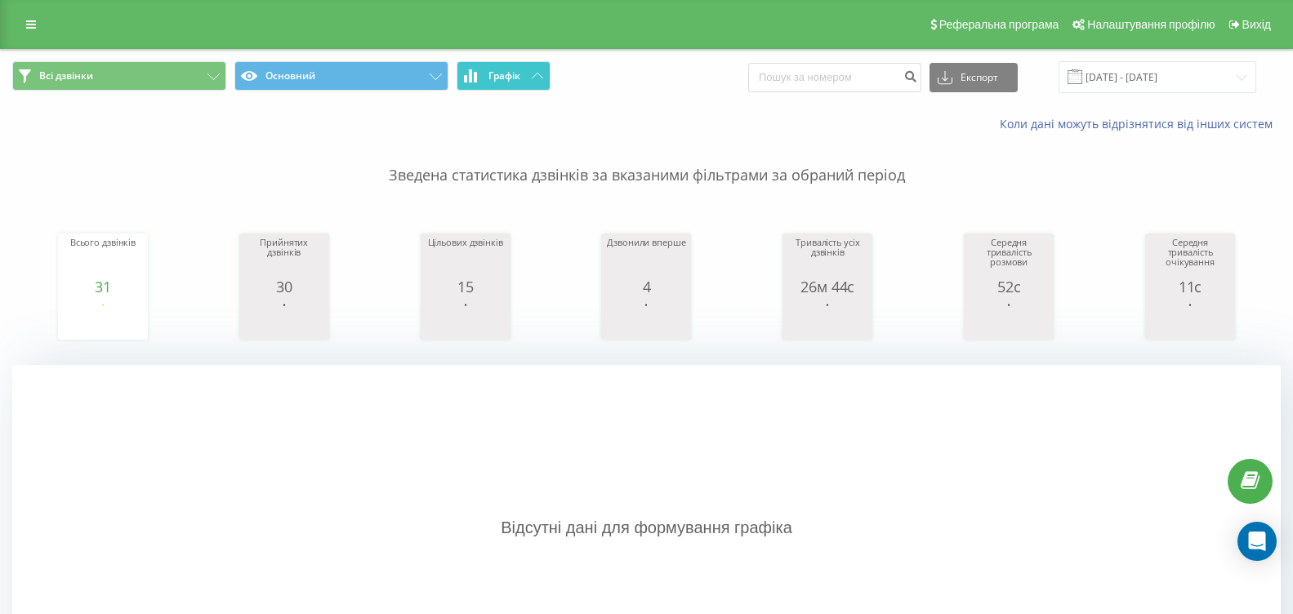
click at [528, 82] on button "Графік" at bounding box center [504, 75] width 94 height 29
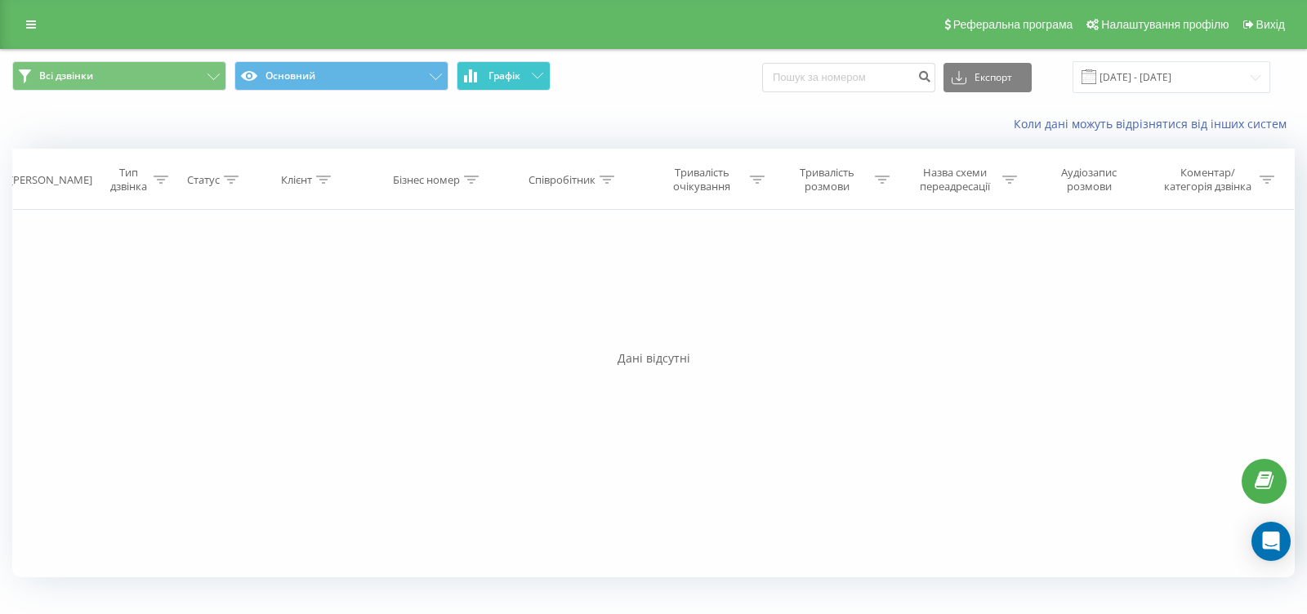
click at [528, 82] on button "Графік" at bounding box center [504, 75] width 94 height 29
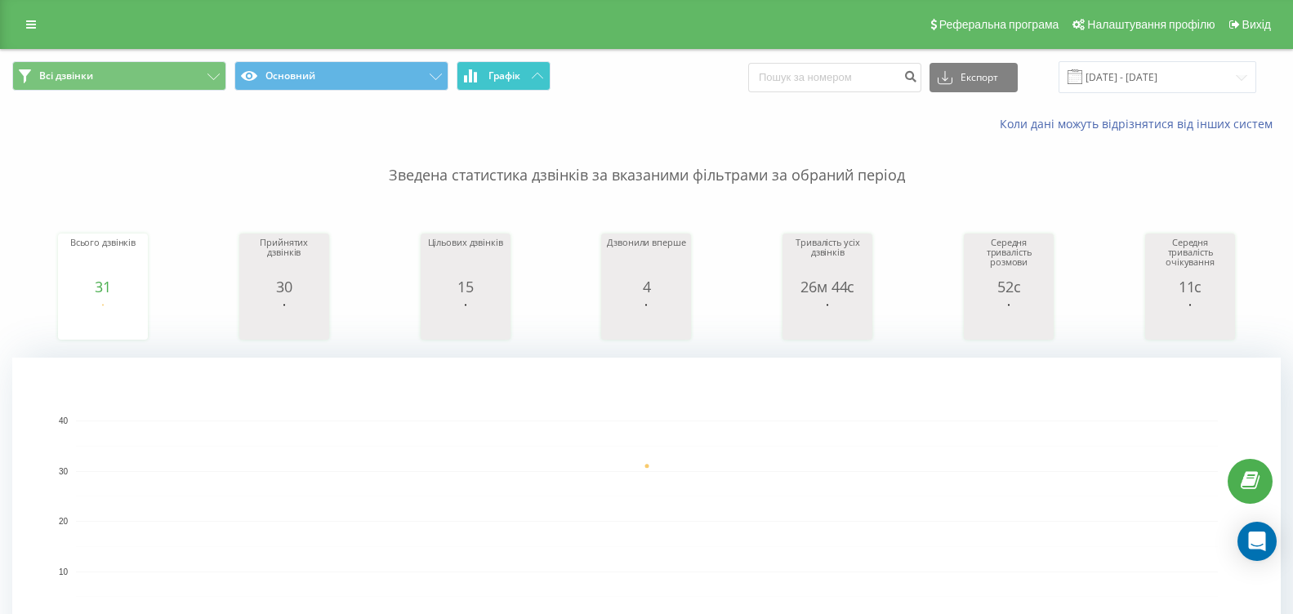
click at [520, 72] on span "Графік" at bounding box center [504, 75] width 32 height 11
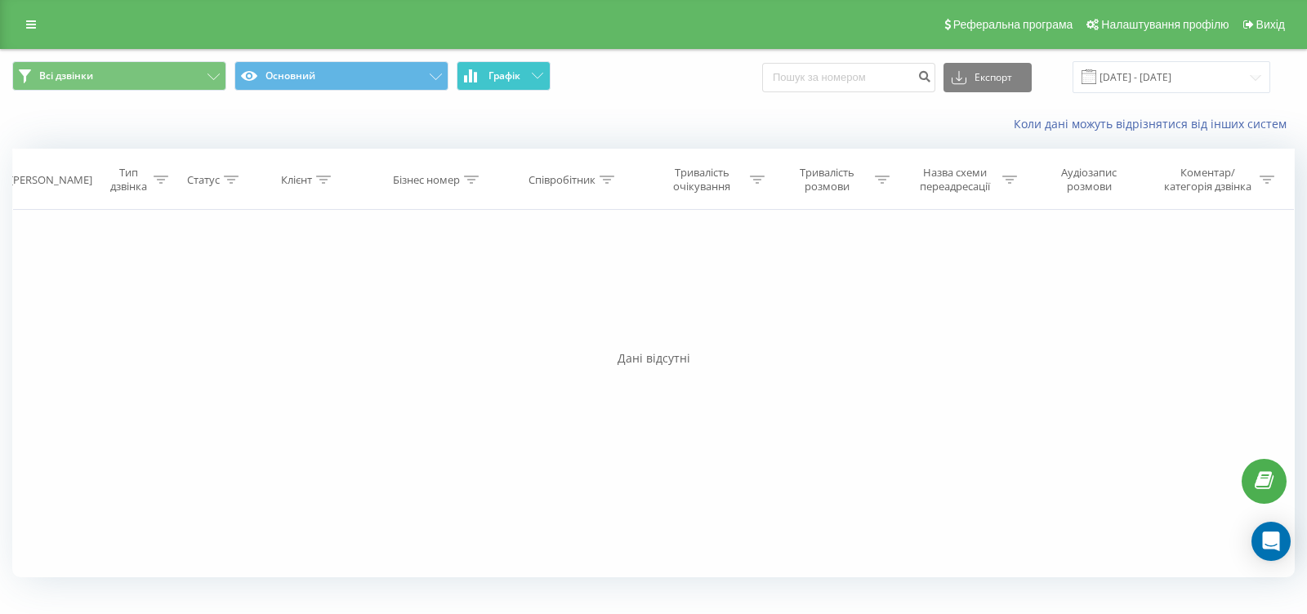
click at [520, 72] on span "Графік" at bounding box center [504, 75] width 32 height 11
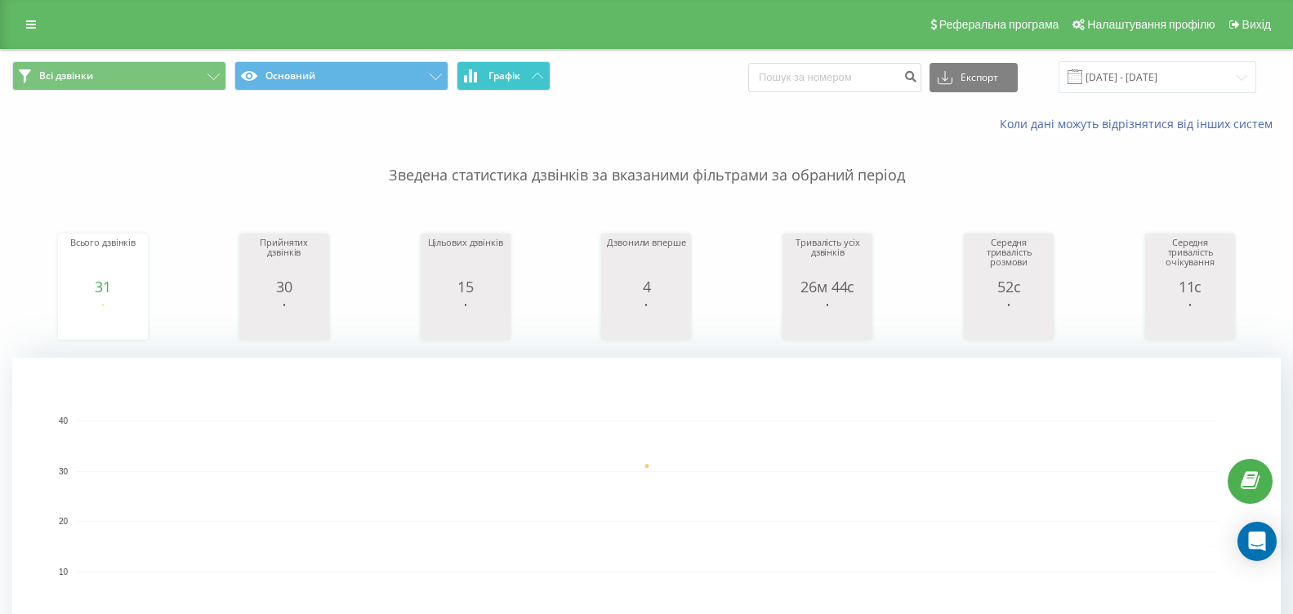
click at [533, 83] on button "Графік" at bounding box center [504, 75] width 94 height 29
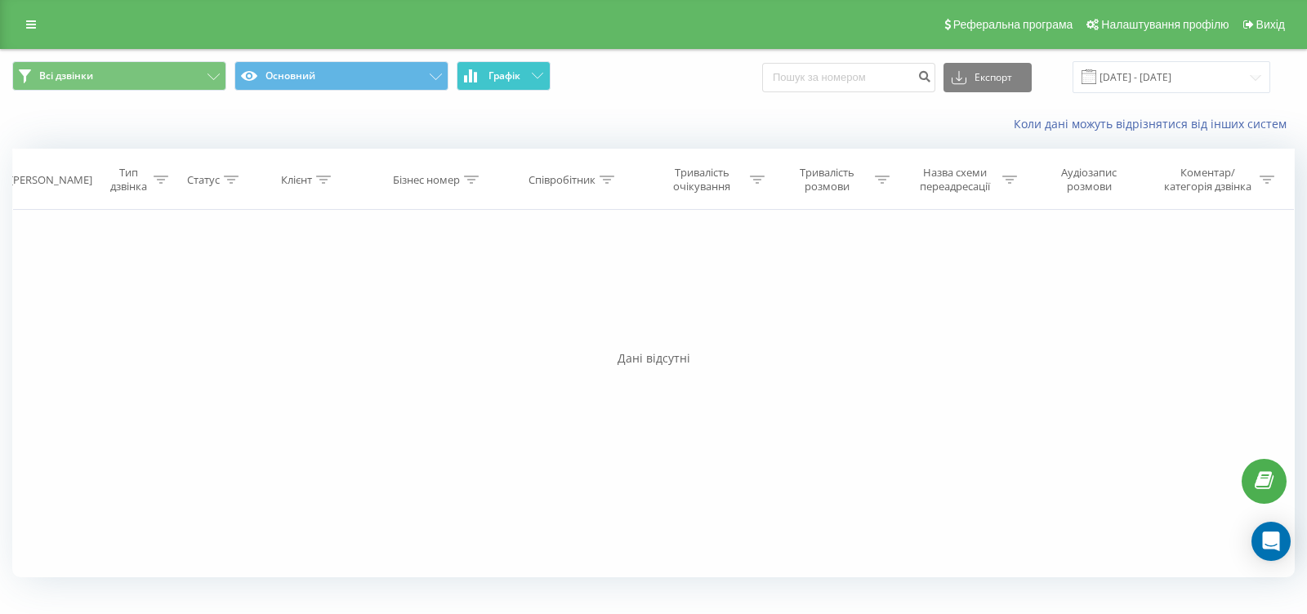
click at [533, 83] on button "Графік" at bounding box center [504, 75] width 94 height 29
